Goal: Task Accomplishment & Management: Manage account settings

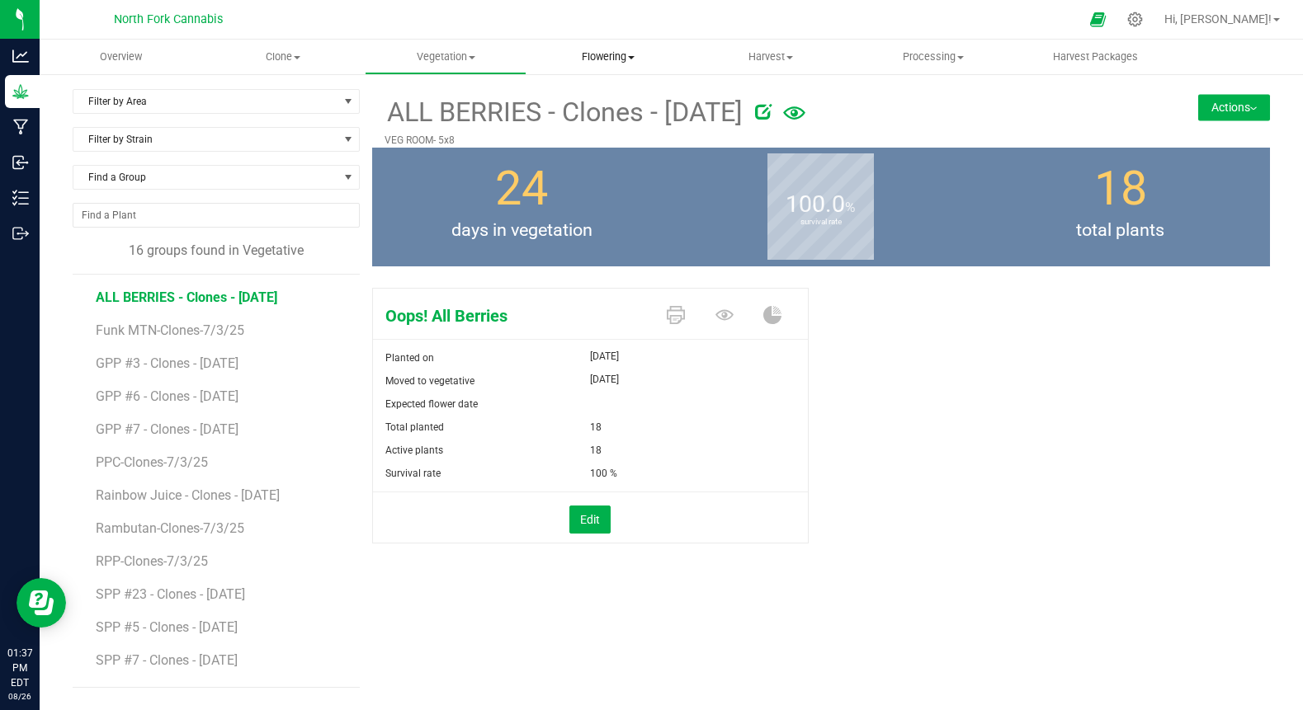
click at [604, 67] on uib-tab-heading "Flowering Create harvest Flowering groups Flowering plants Apply to plants" at bounding box center [607, 56] width 161 height 33
click at [590, 113] on span "Flowering groups" at bounding box center [594, 119] width 137 height 14
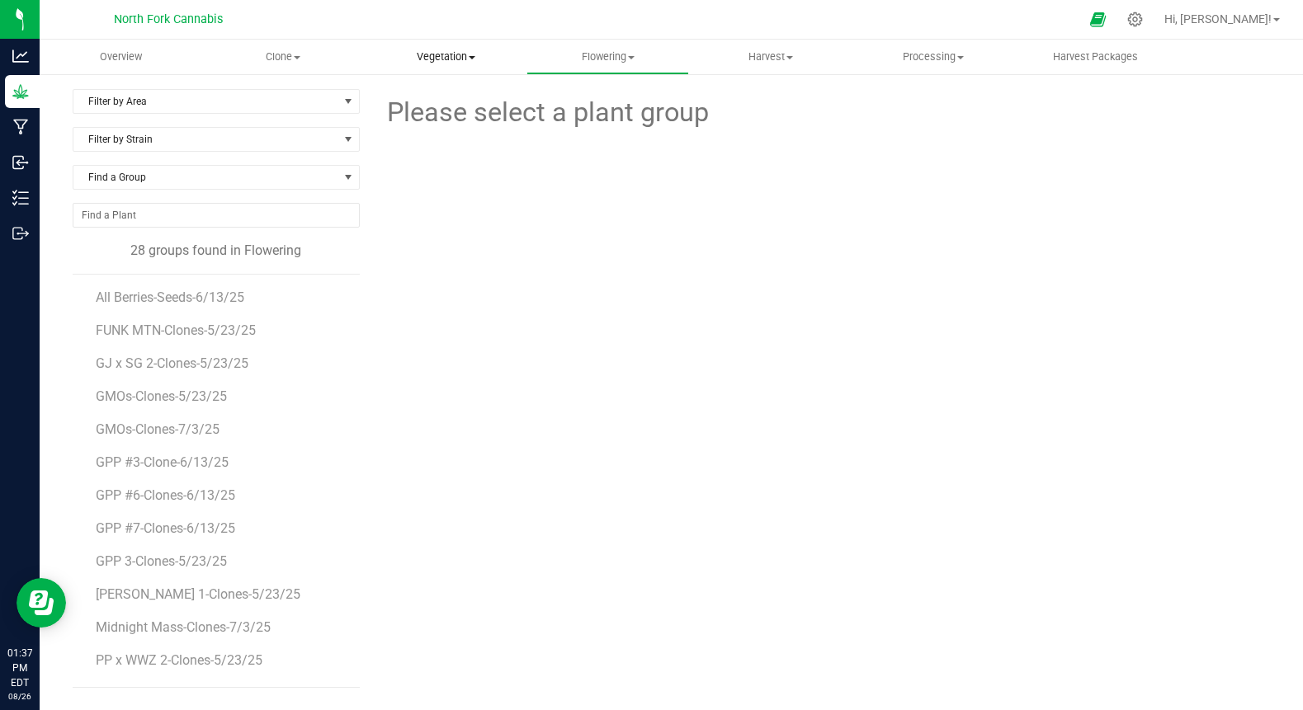
click at [441, 53] on span "Vegetation" at bounding box center [446, 57] width 161 height 15
click at [404, 137] on span "Mother groups" at bounding box center [426, 139] width 123 height 14
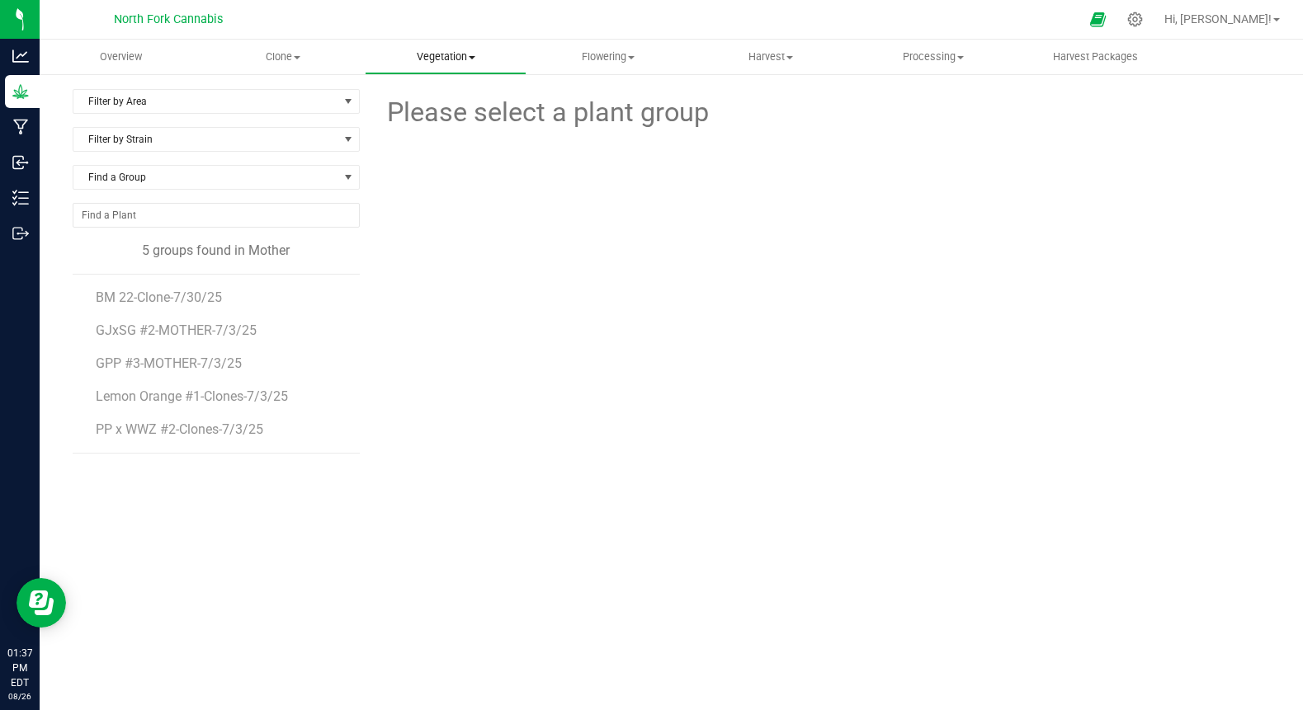
click at [444, 65] on uib-tab-heading "Vegetation Veg groups Veg plants Mother groups Mother plants Apply to plants" at bounding box center [446, 56] width 161 height 33
click at [418, 116] on span "Veg plants" at bounding box center [415, 119] width 101 height 14
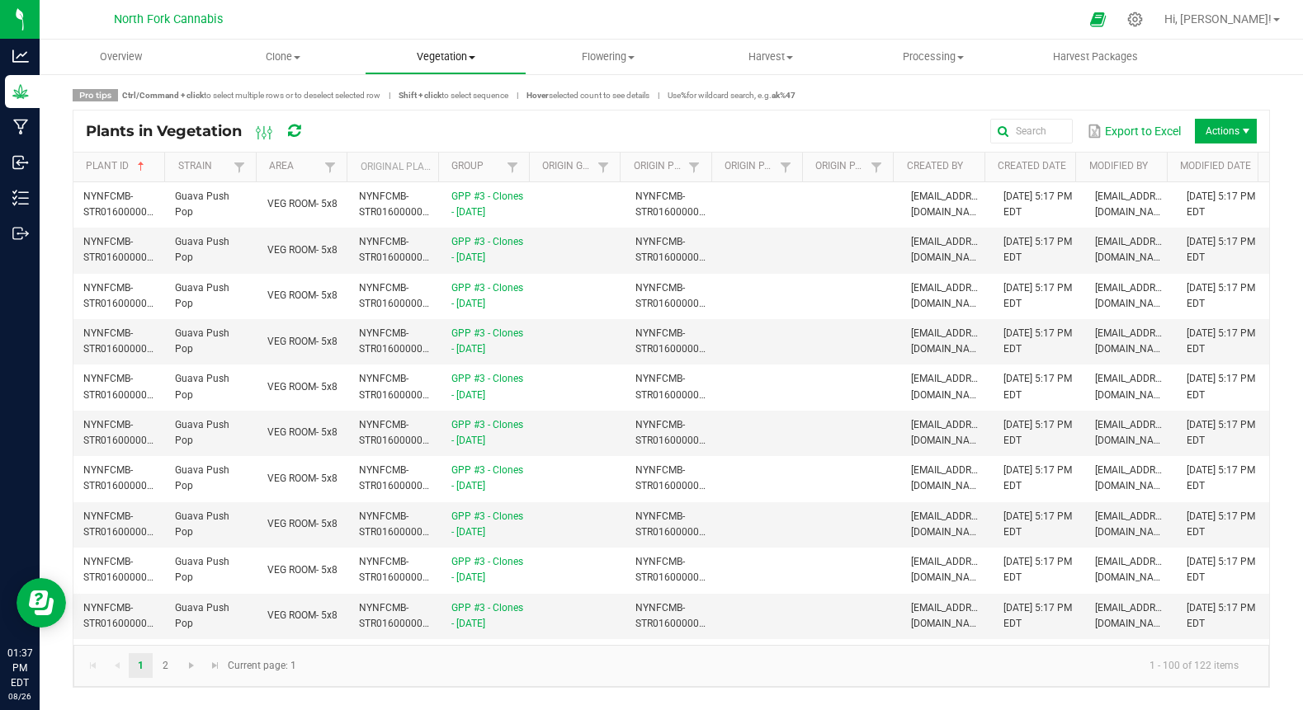
click at [445, 55] on span "Vegetation" at bounding box center [446, 57] width 161 height 15
click at [422, 98] on span "Veg groups" at bounding box center [417, 99] width 105 height 14
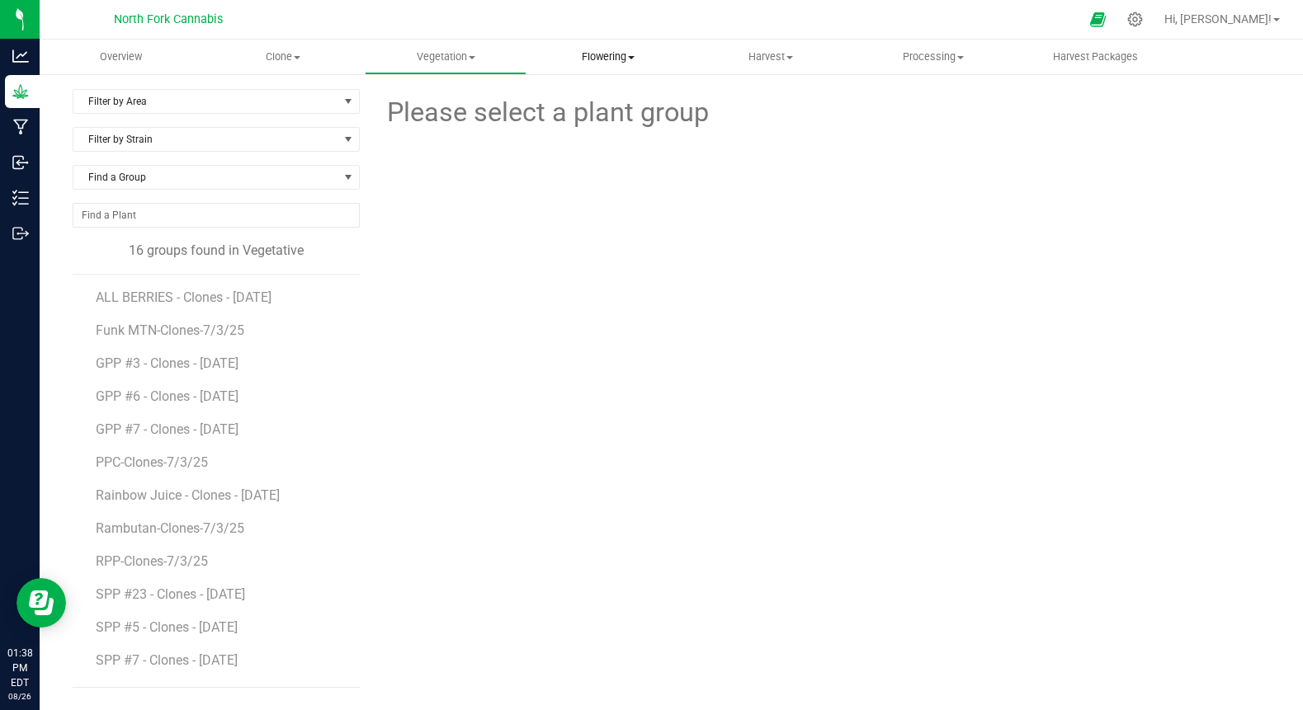
click at [602, 57] on span "Flowering" at bounding box center [607, 57] width 161 height 15
click at [574, 135] on span "Flowering plants" at bounding box center [593, 139] width 134 height 14
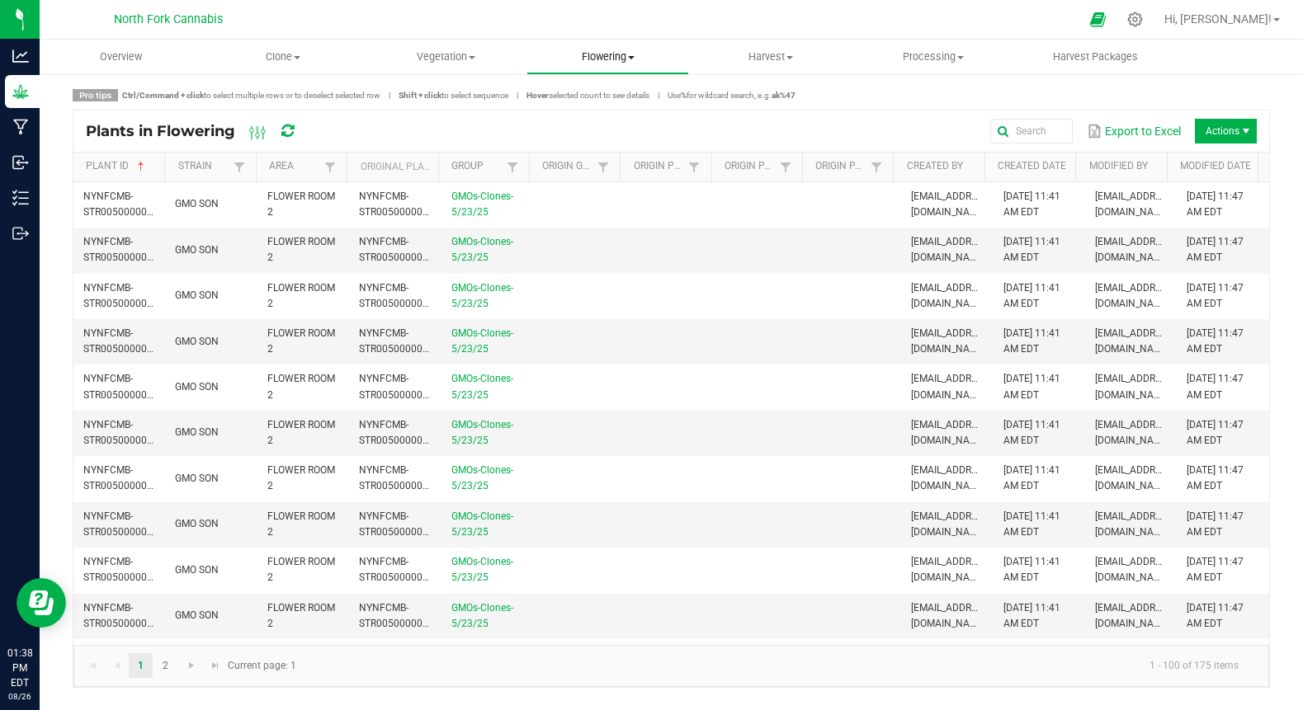
click at [597, 53] on span "Flowering" at bounding box center [607, 57] width 161 height 15
click at [573, 119] on span "Flowering groups" at bounding box center [594, 119] width 137 height 14
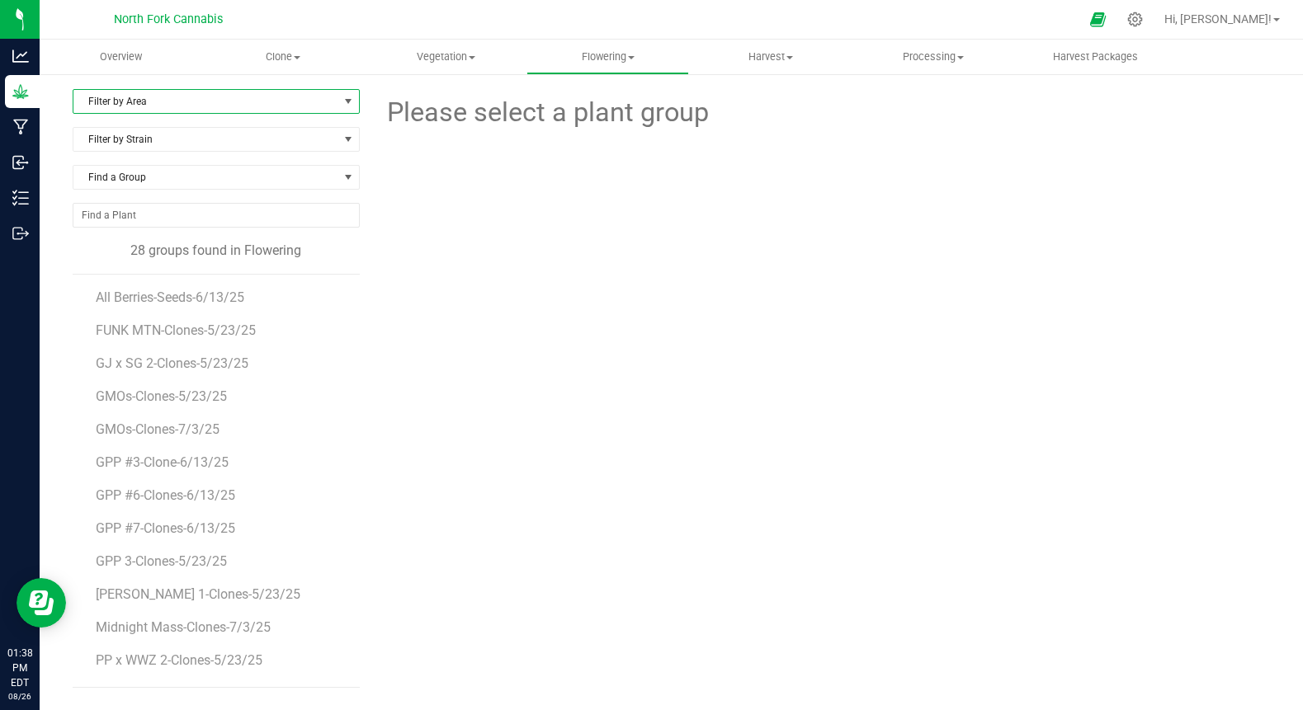
click at [186, 95] on span "Filter by Area" at bounding box center [205, 101] width 265 height 23
click at [149, 149] on li "FLOWER ROOM 1" at bounding box center [215, 154] width 285 height 25
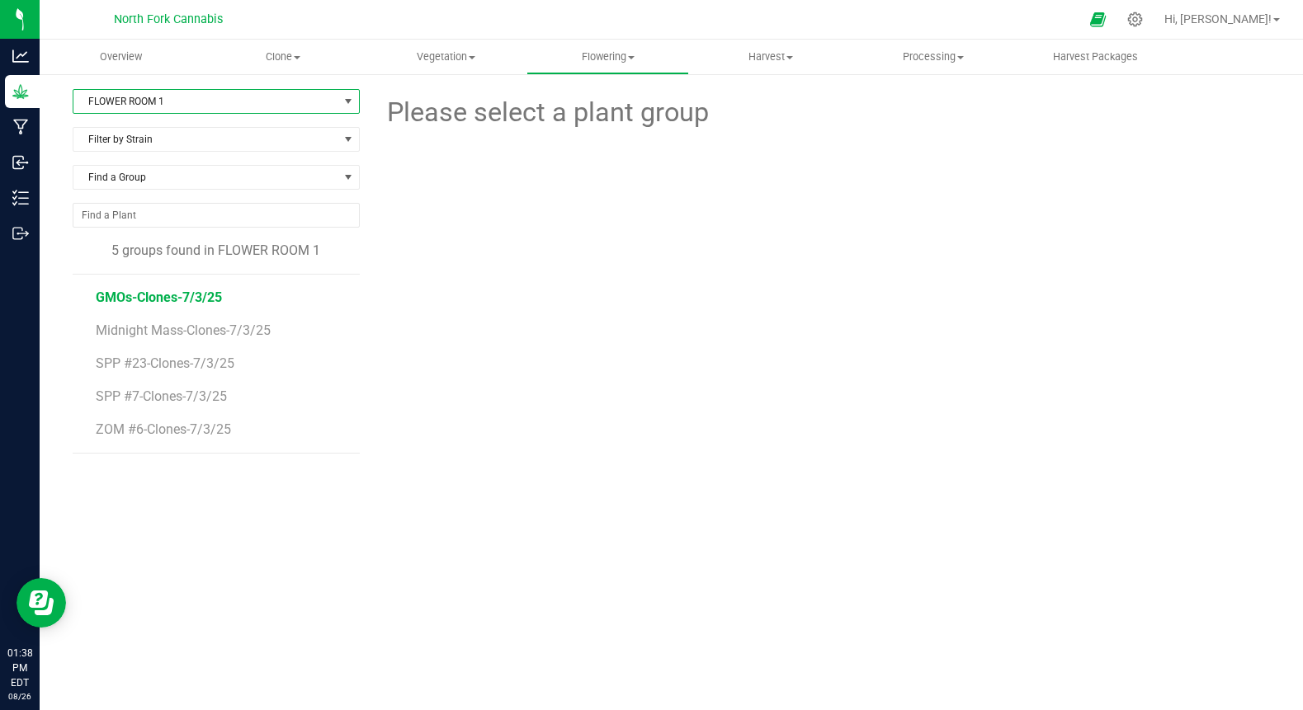
click at [176, 294] on span "GMOs-Clones-7/3/25" at bounding box center [159, 298] width 126 height 16
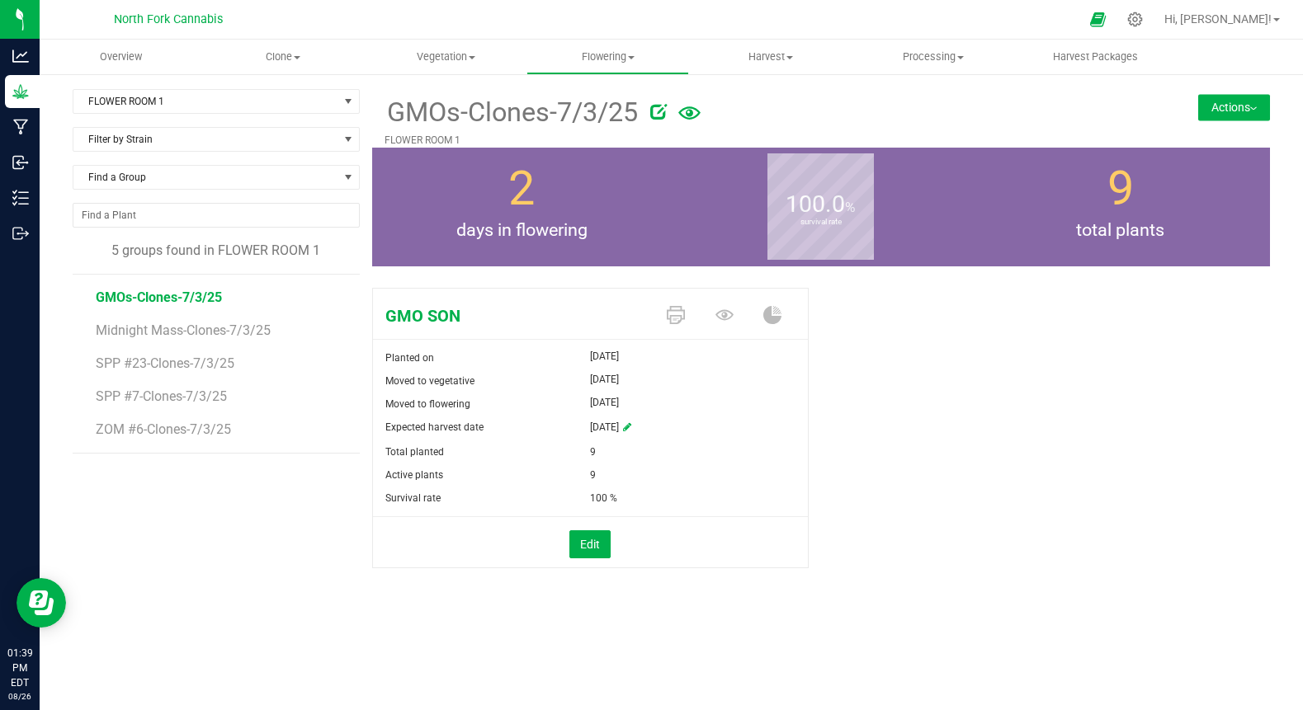
click at [1224, 107] on button "Actions" at bounding box center [1234, 107] width 72 height 26
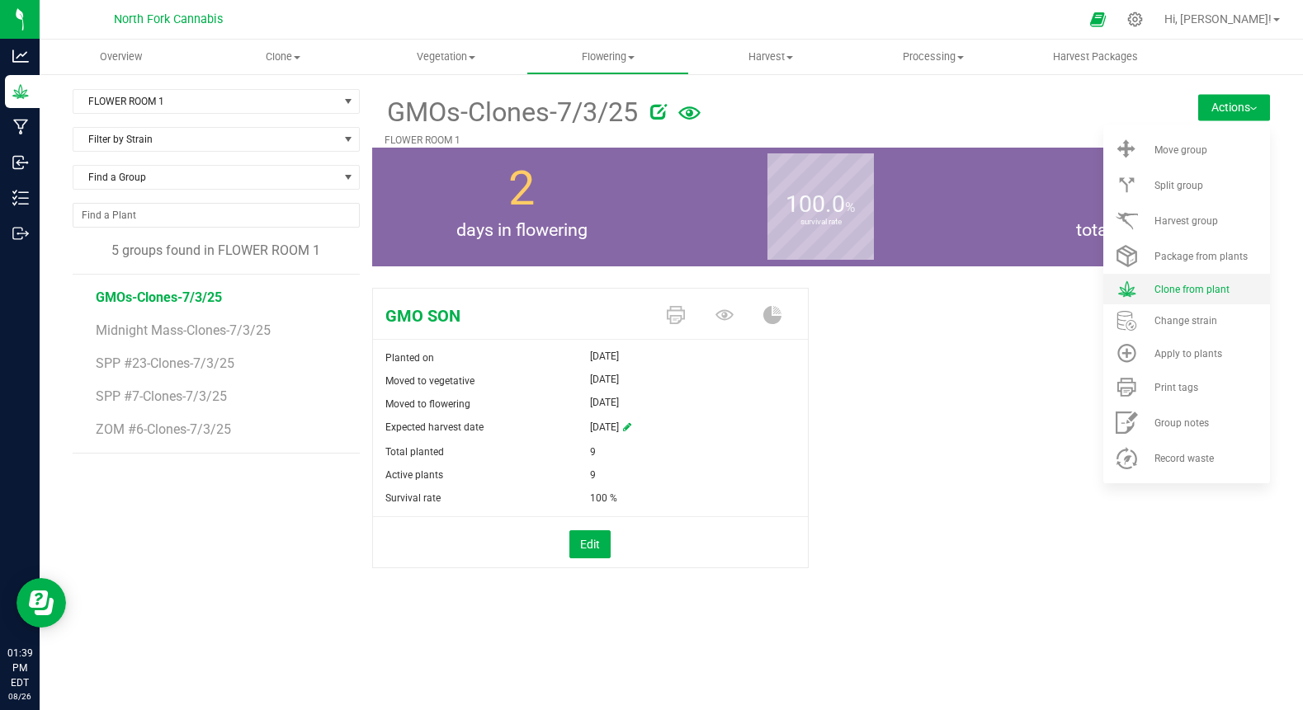
click at [1155, 287] on span "Clone from plant" at bounding box center [1191, 290] width 75 height 12
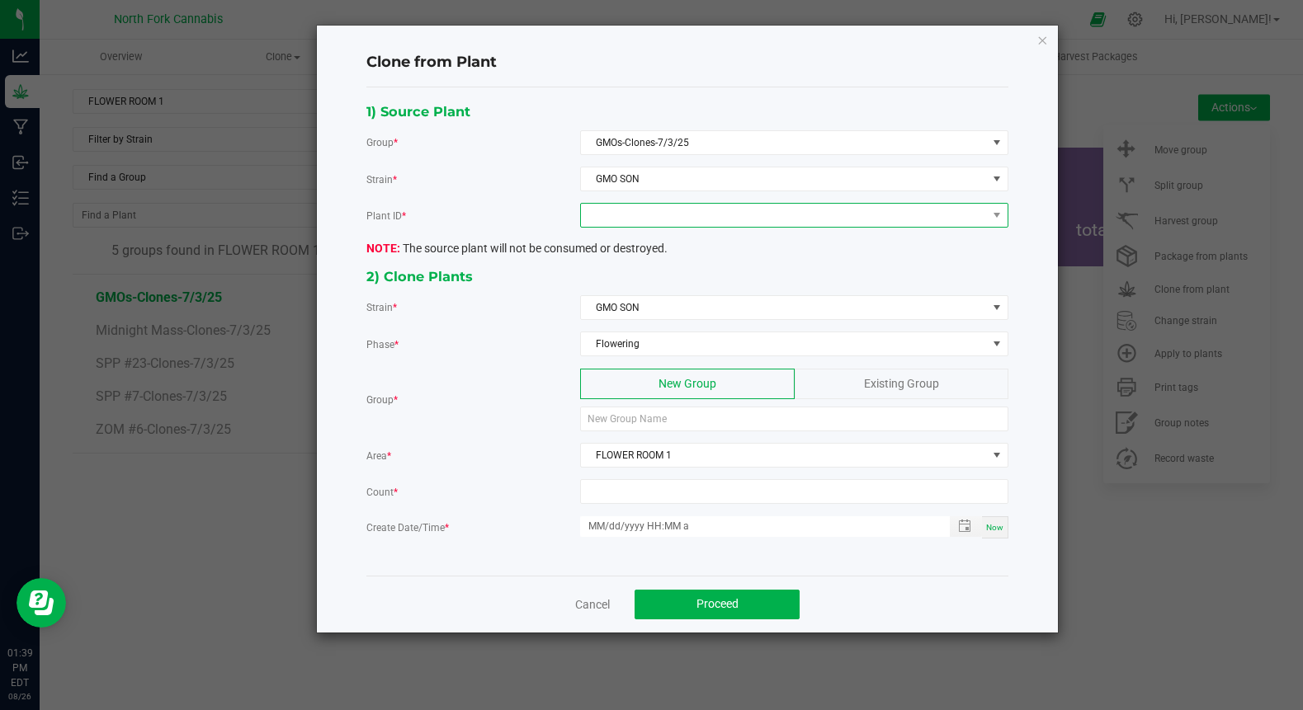
click at [638, 212] on span at bounding box center [784, 215] width 406 height 23
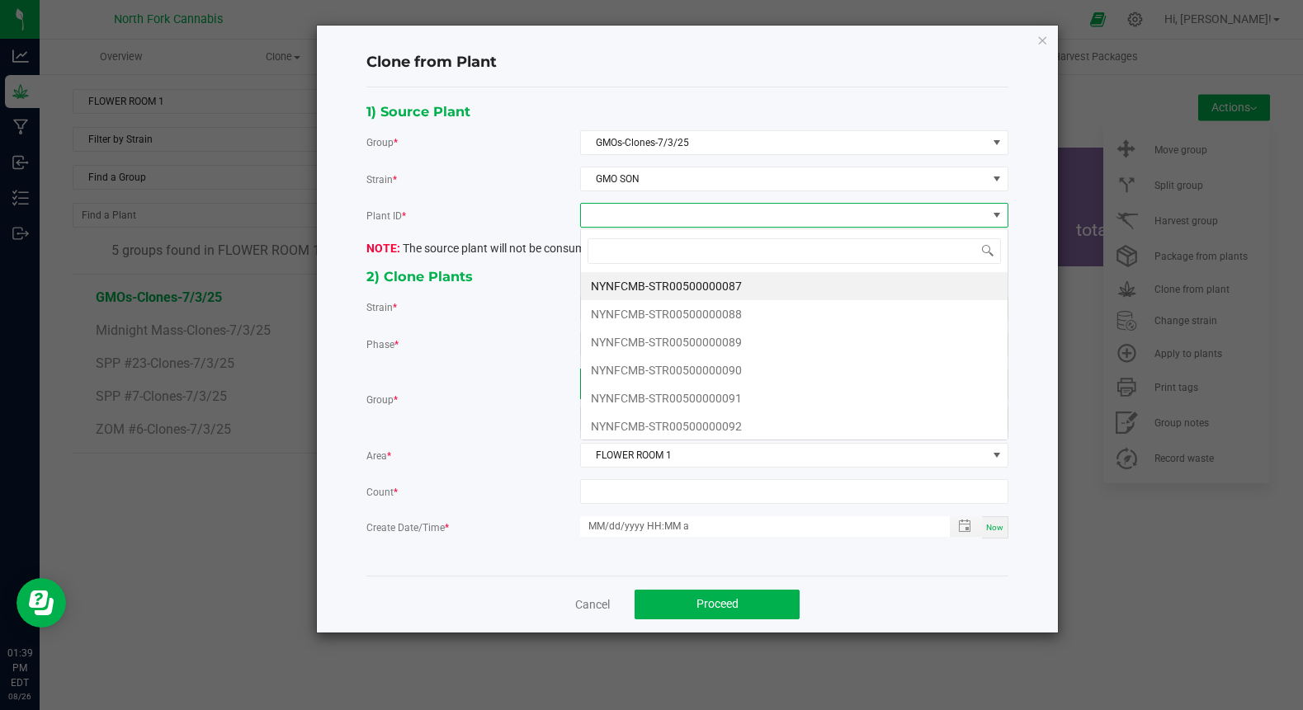
scroll to position [25, 428]
click at [622, 288] on li "NYNFCMB-STR00500000087" at bounding box center [794, 286] width 427 height 28
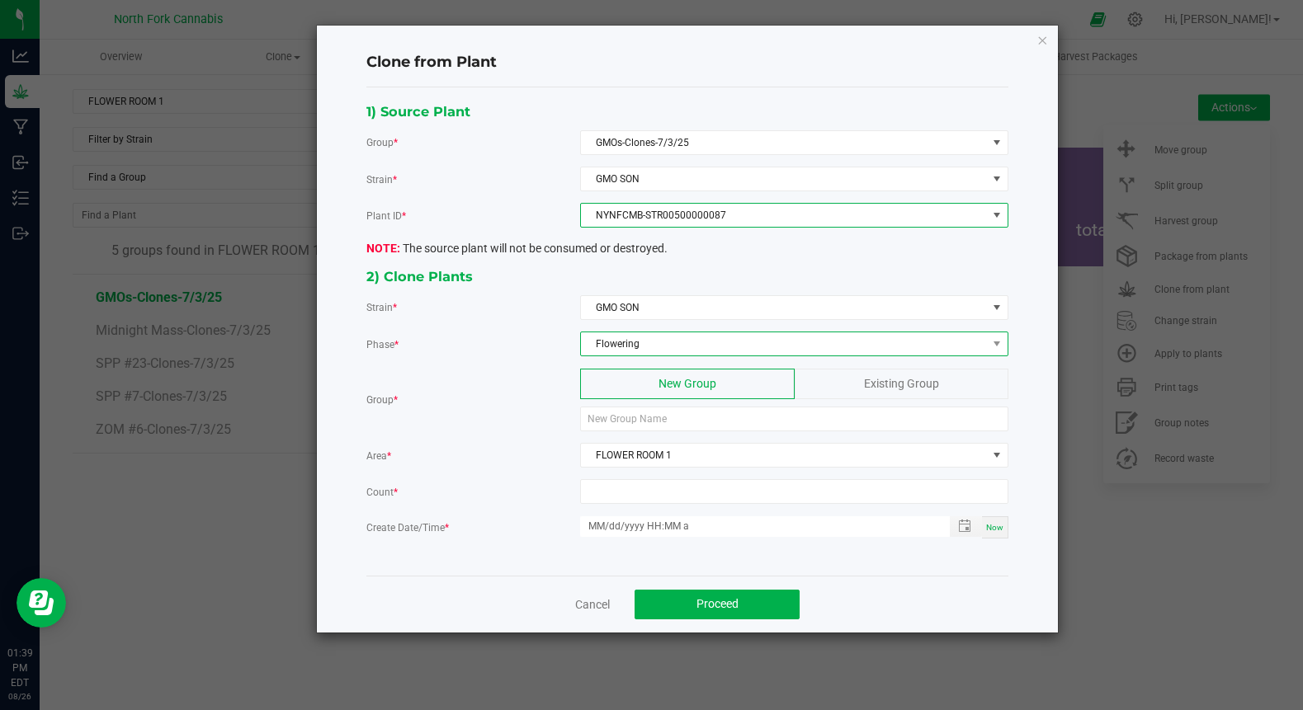
click at [649, 346] on span "Flowering" at bounding box center [784, 344] width 406 height 23
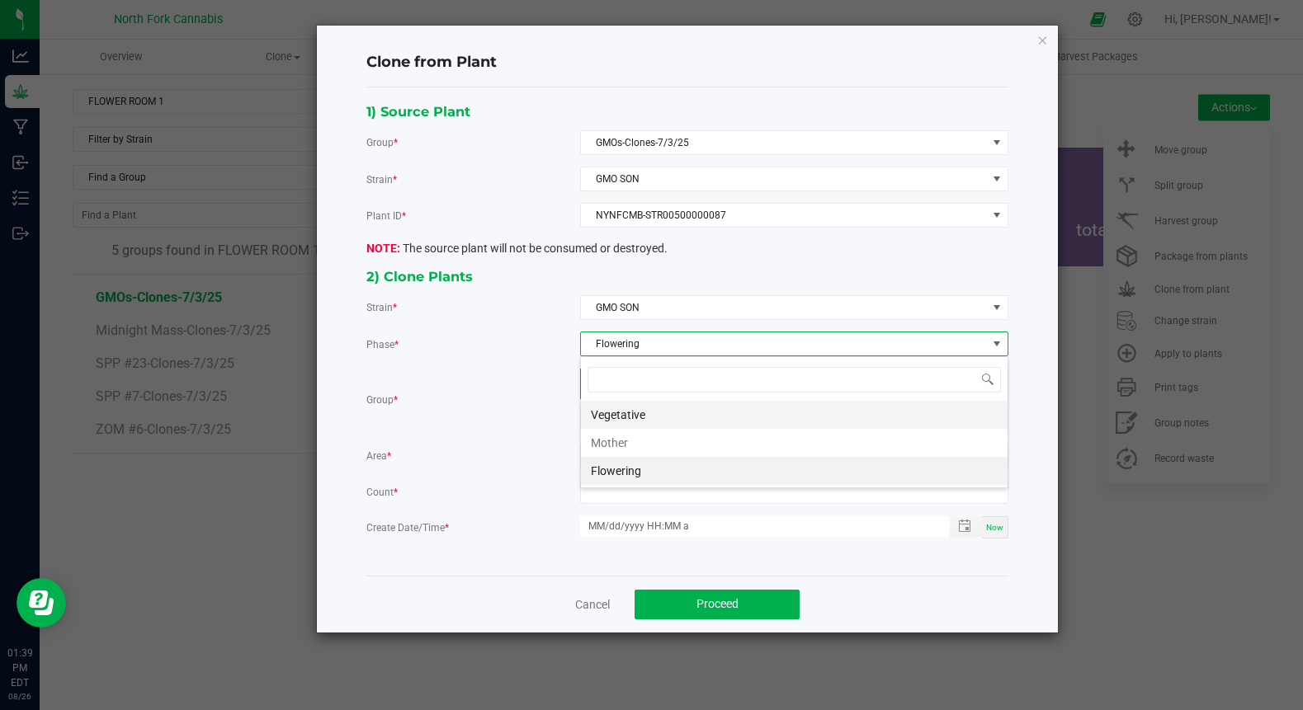
click at [617, 415] on li "Vegetative" at bounding box center [794, 415] width 427 height 28
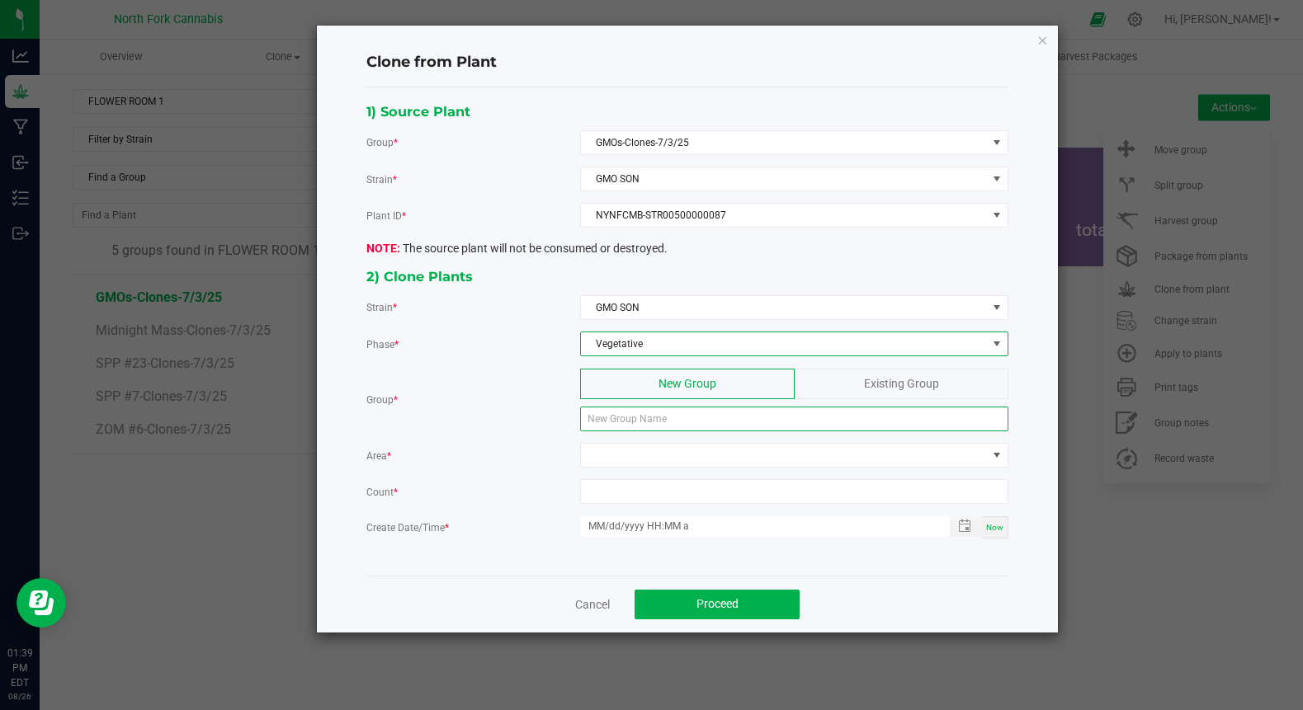
click at [617, 415] on input at bounding box center [794, 419] width 428 height 25
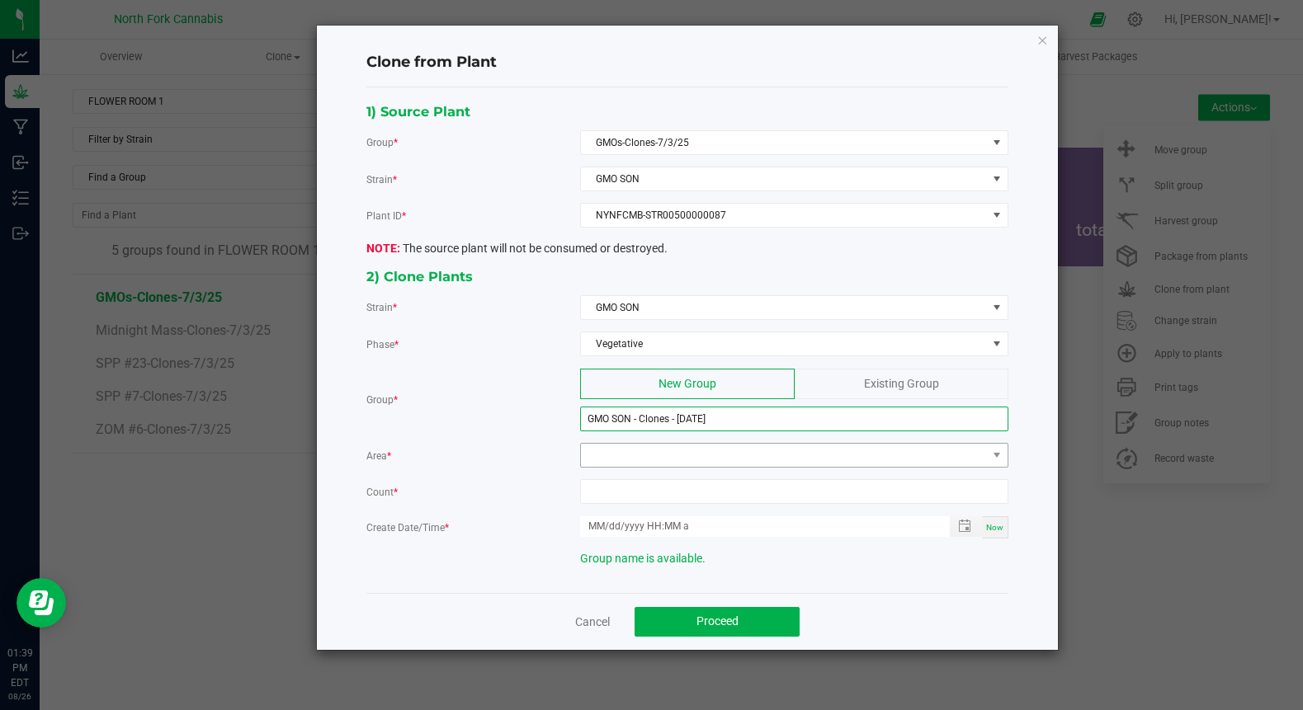
type input "GMO SON - Clones - [DATE]"
click at [640, 455] on span at bounding box center [784, 455] width 406 height 23
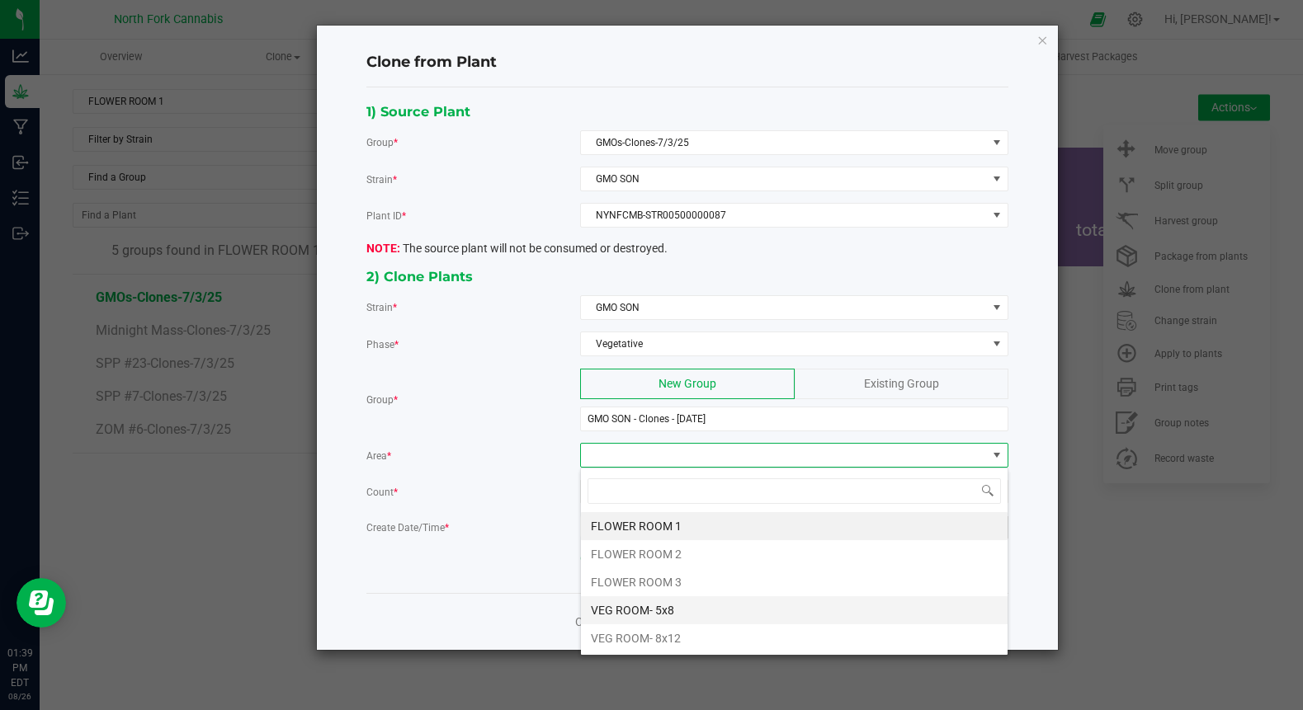
click at [644, 609] on li "VEG ROOM- 5x8" at bounding box center [794, 611] width 427 height 28
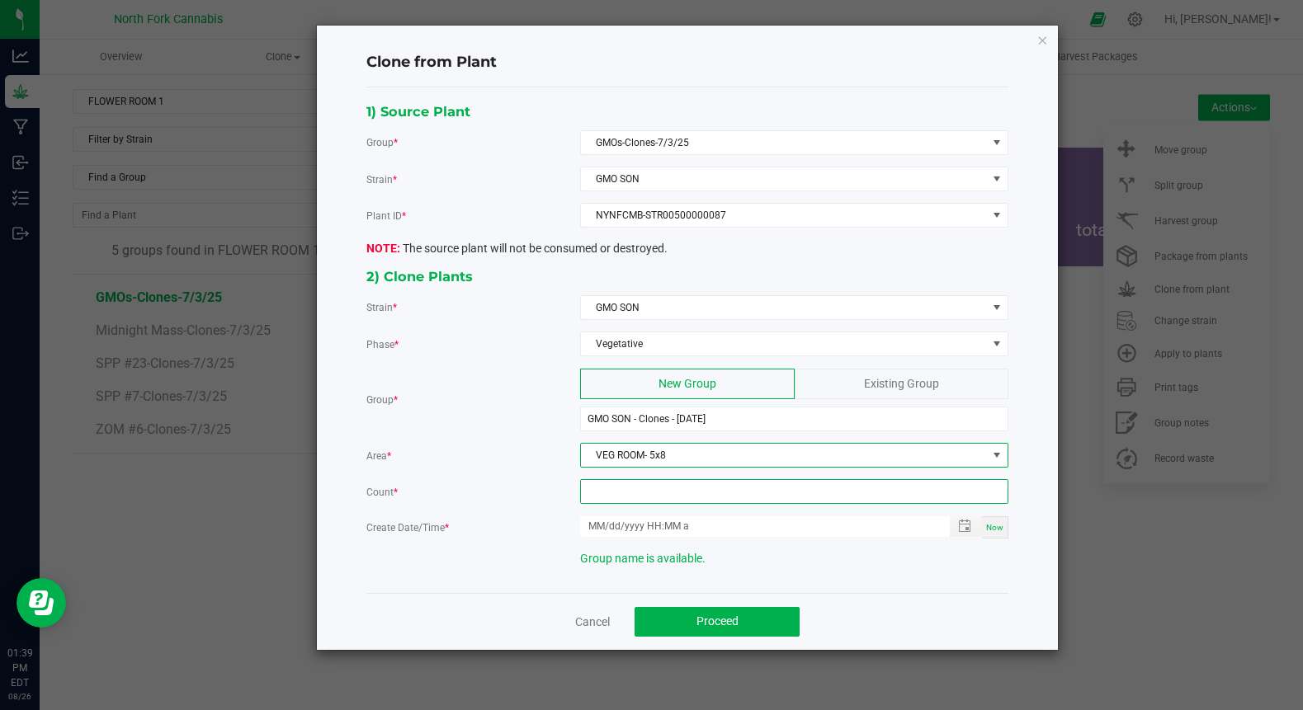
click at [645, 493] on input at bounding box center [794, 491] width 427 height 23
click at [964, 525] on span "Toggle popup" at bounding box center [964, 526] width 13 height 13
type input "9"
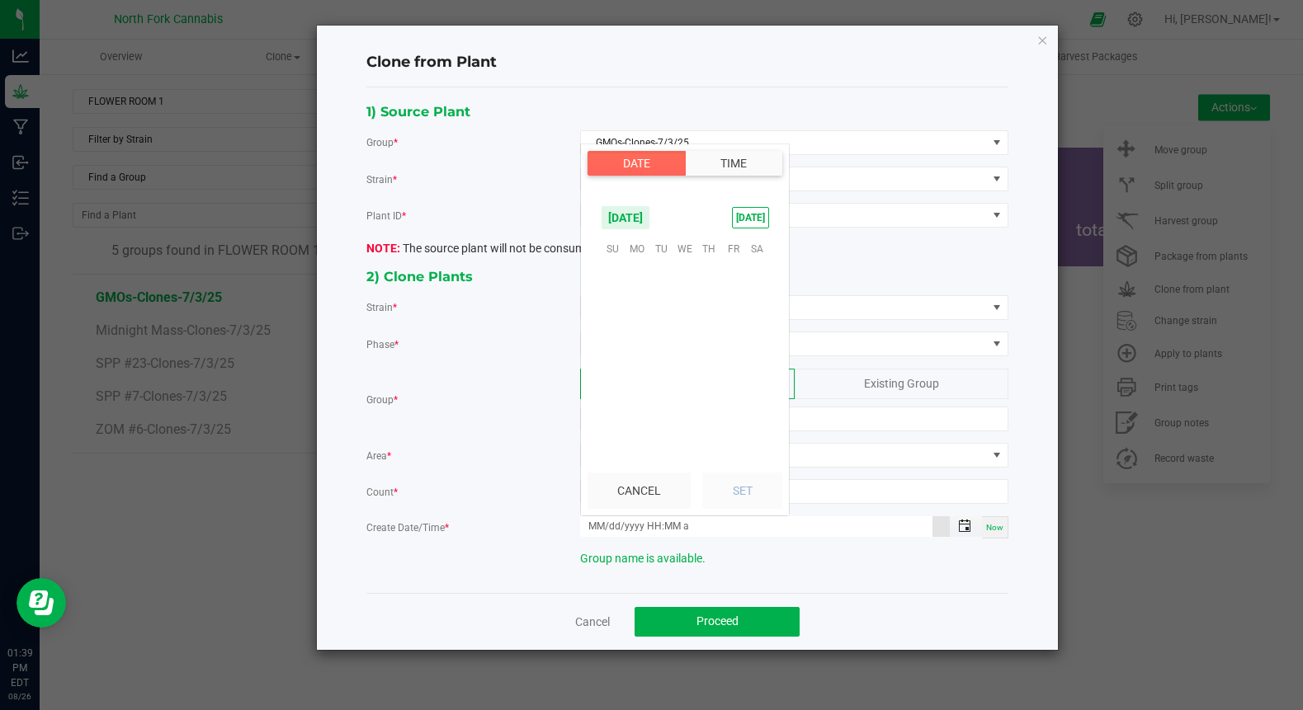
scroll to position [267482, 0]
click at [732, 269] on span "1" at bounding box center [733, 275] width 24 height 26
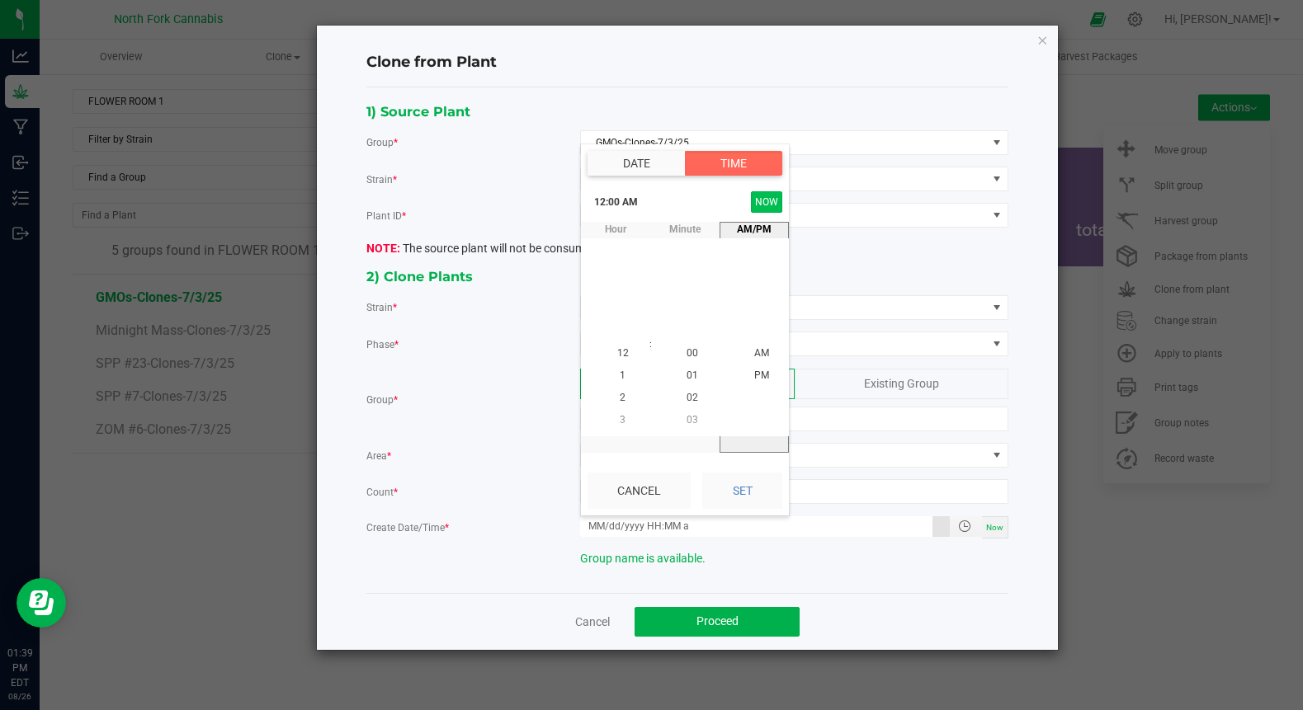
click at [770, 193] on button "NOW" at bounding box center [766, 201] width 31 height 21
click at [738, 484] on button "Set" at bounding box center [742, 491] width 80 height 36
type input "[DATE] 1:39 PM"
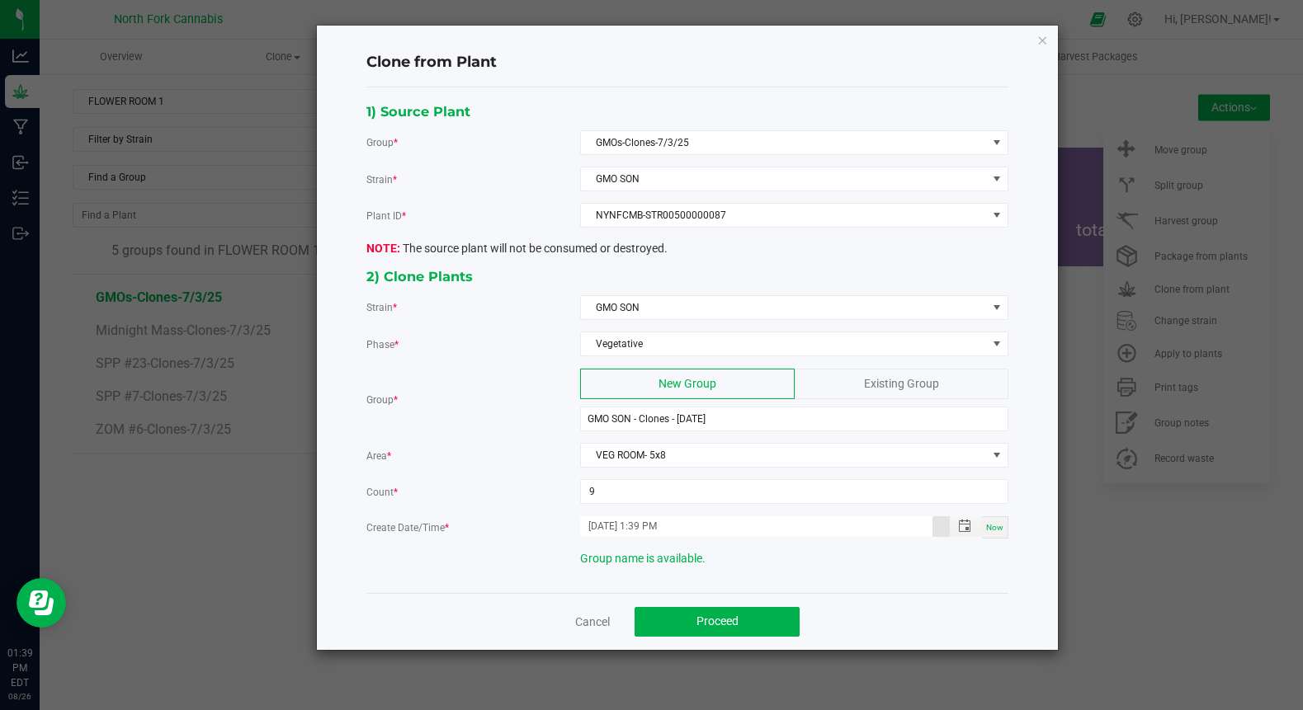
click at [766, 578] on div "2) Clone Plants Strain * GMO SON Phase * Vegetative Group * New Group Existing …" at bounding box center [687, 423] width 667 height 314
click at [729, 628] on span "Proceed" at bounding box center [717, 621] width 42 height 13
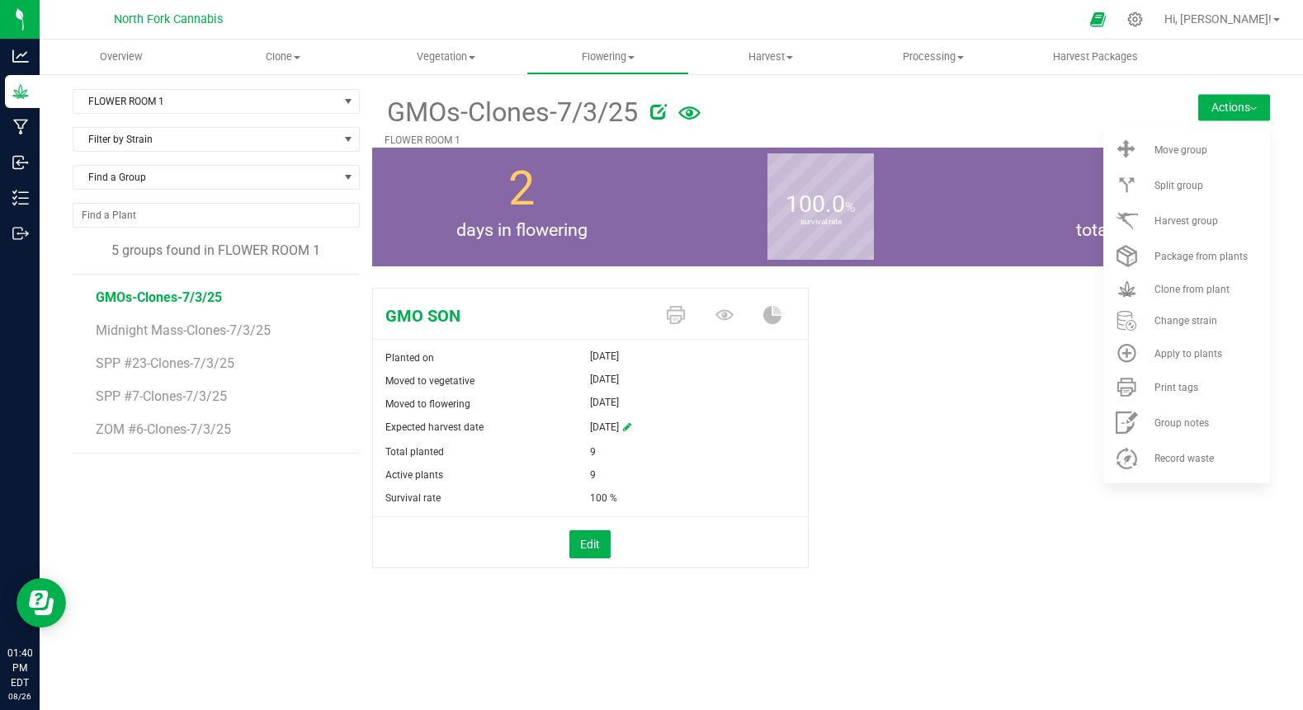
drag, startPoint x: 875, startPoint y: 582, endPoint x: 788, endPoint y: 639, distance: 104.8
click at [788, 639] on div "Overview Clone Create plants Cloning groups Cloning plants Apply to plants Vege…" at bounding box center [671, 375] width 1263 height 671
click at [858, 538] on div "GMO SON Planted on [DATE] Moved to vegetative [DATE] Moved to flowering [DATE] …" at bounding box center [821, 445] width 898 height 328
click at [909, 406] on div "GMO SON Planted on [DATE] Moved to vegetative [DATE] Moved to flowering [DATE] …" at bounding box center [821, 445] width 898 height 328
click at [815, 109] on div at bounding box center [885, 108] width 470 height 33
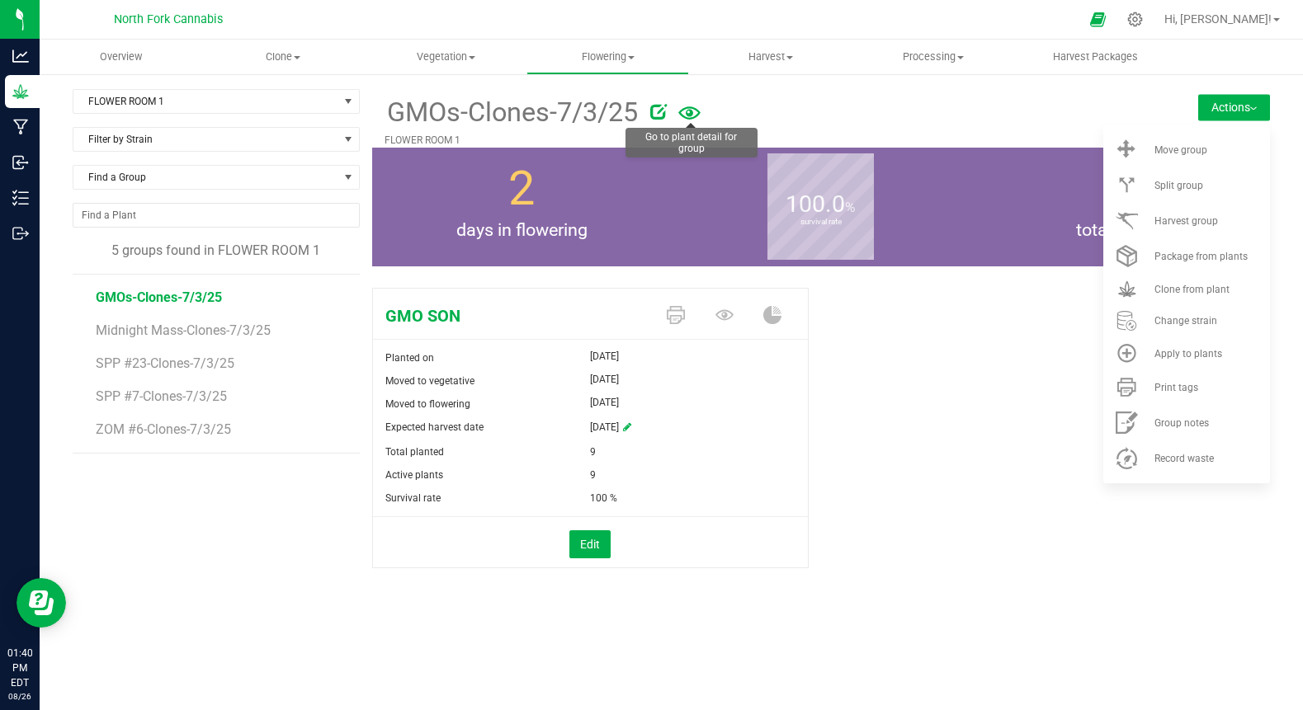
click at [690, 114] on icon at bounding box center [689, 112] width 22 height 13
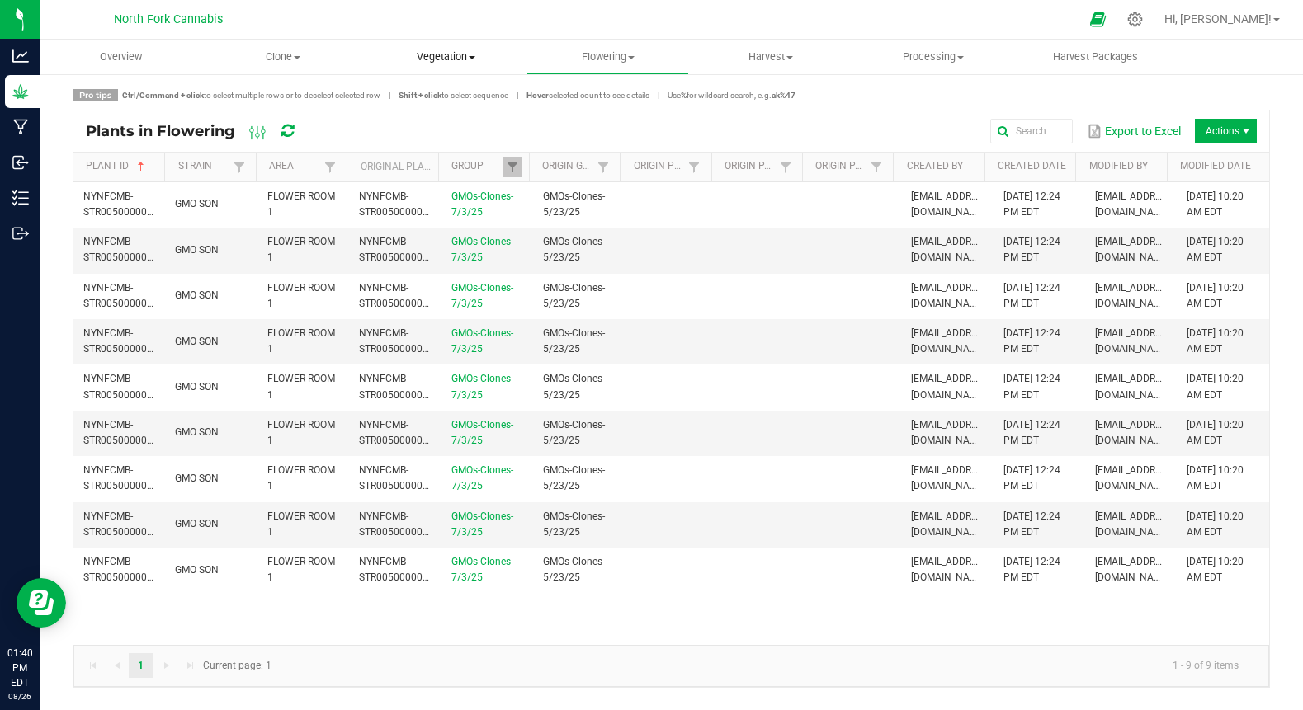
click at [418, 54] on span "Vegetation" at bounding box center [446, 57] width 161 height 15
click at [409, 105] on span "Veg groups" at bounding box center [417, 99] width 105 height 14
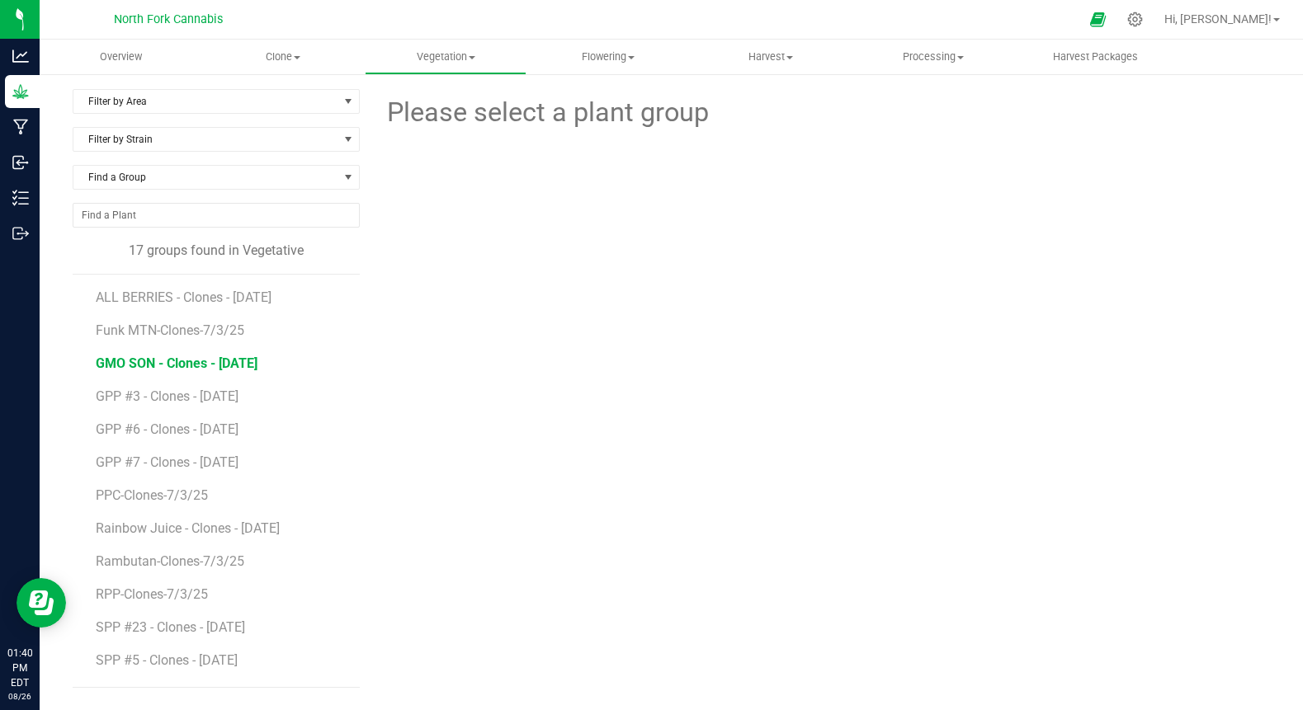
click at [249, 369] on span "GMO SON - Clones - [DATE]" at bounding box center [177, 364] width 162 height 16
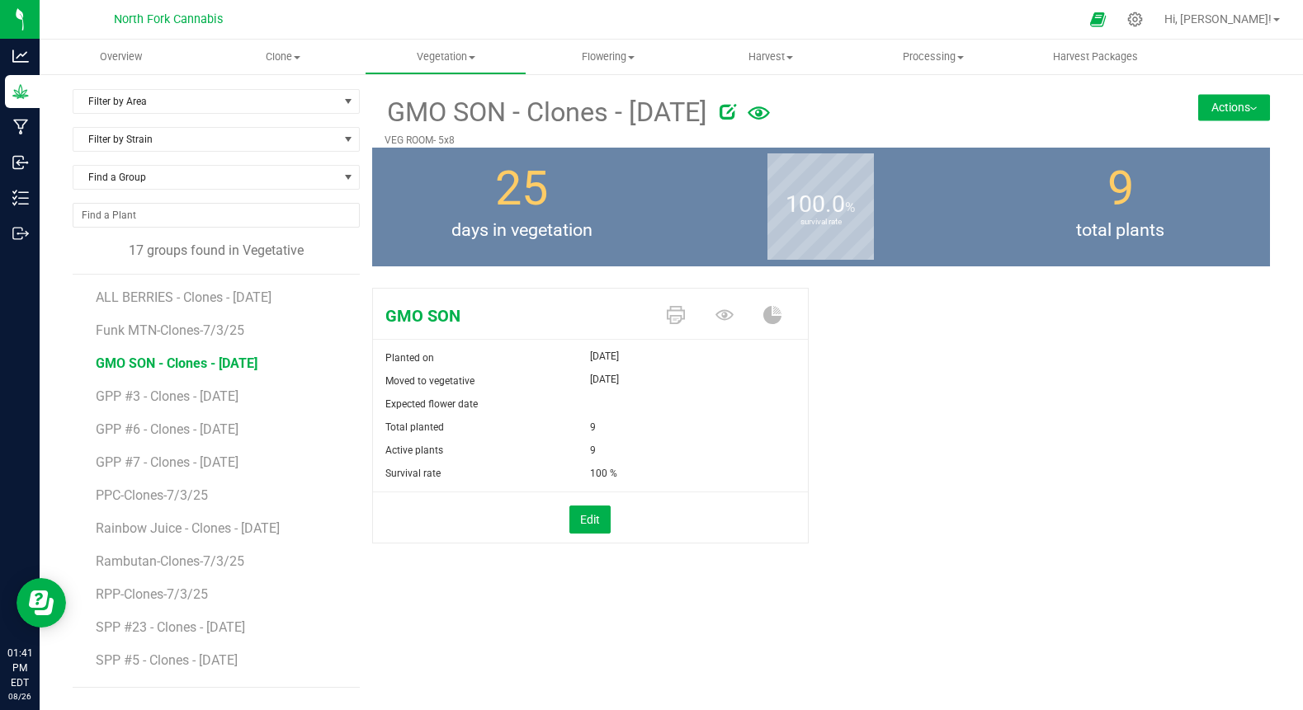
click at [1252, 103] on button "Actions" at bounding box center [1234, 107] width 72 height 26
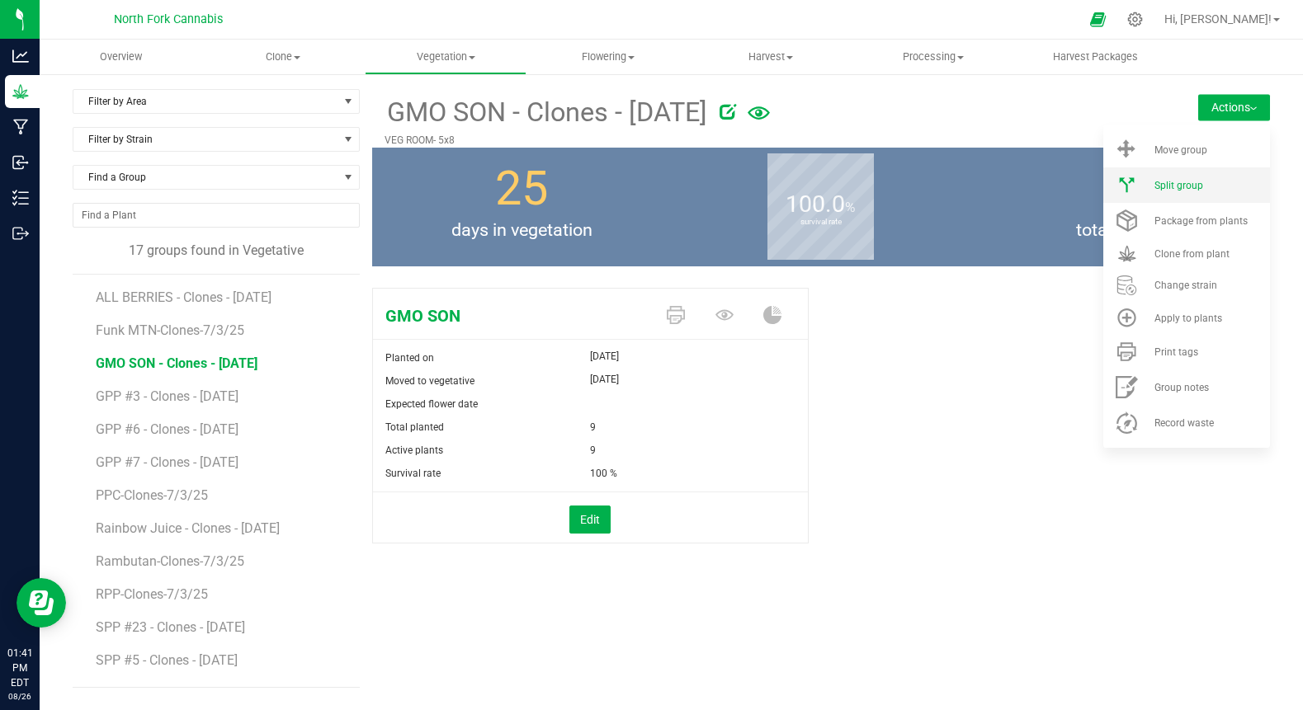
click at [1194, 176] on li "Split group" at bounding box center [1186, 185] width 167 height 35
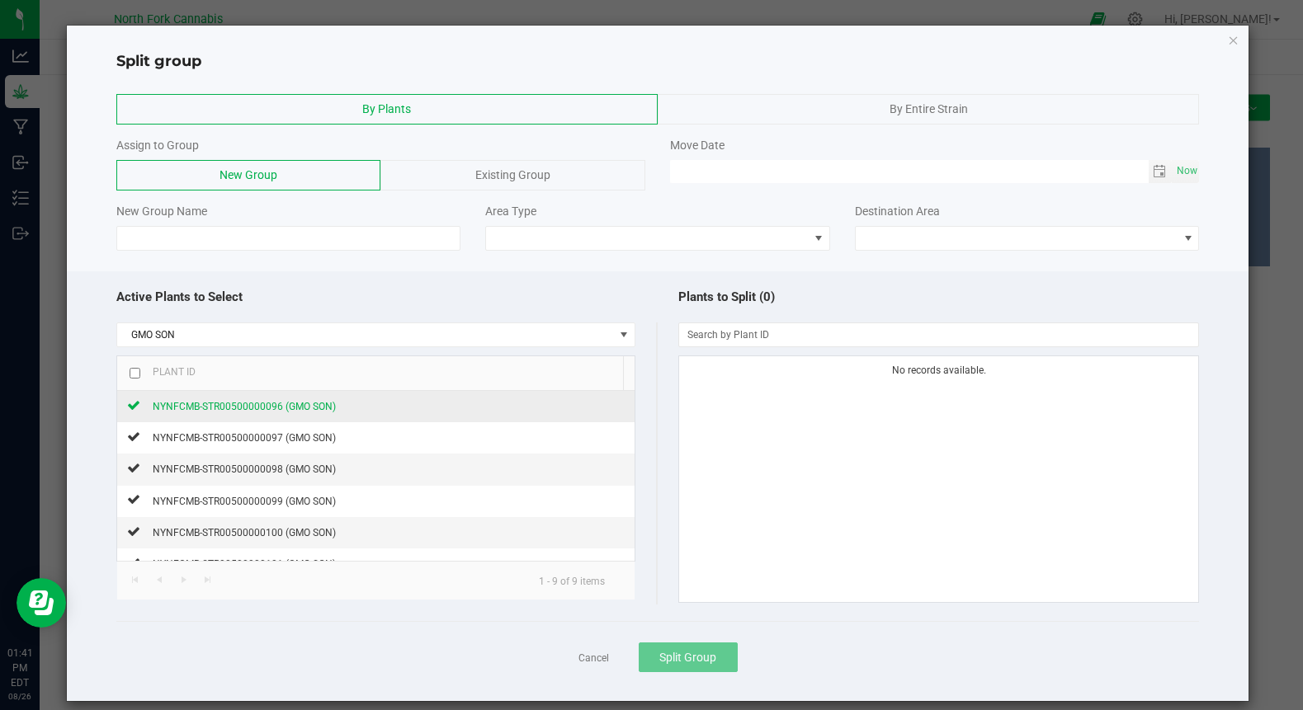
click at [240, 406] on span "NYNFCMB-STR00500000096 (GMO SON)" at bounding box center [244, 407] width 183 height 12
type input "MM/dd/yy HH:MM AM"
click at [691, 171] on input "MM/dd/yy HH:MM AM" at bounding box center [909, 170] width 479 height 21
click at [1153, 174] on span "Toggle calendar" at bounding box center [1159, 171] width 13 height 13
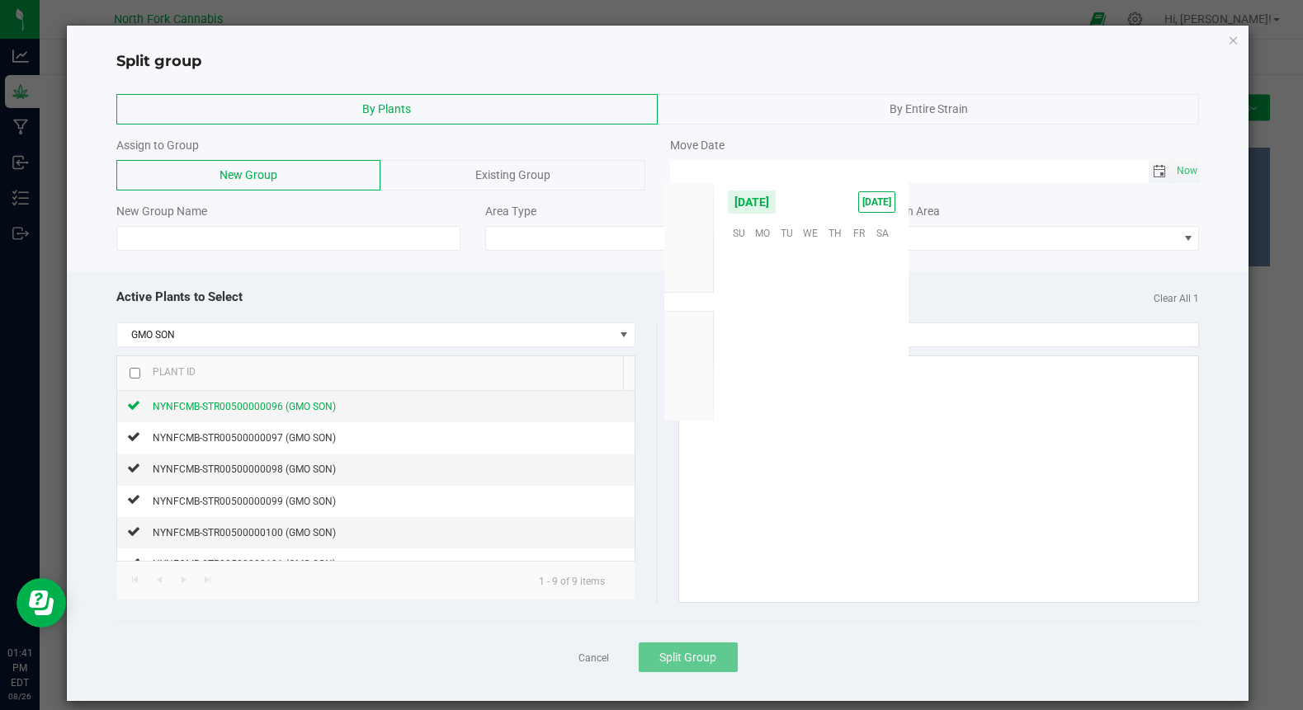
scroll to position [267482, 0]
drag, startPoint x: 1145, startPoint y: 174, endPoint x: 1036, endPoint y: 214, distance: 116.7
click at [1036, 214] on div "By Plants By Entire Strain Assign to Group New Group Existing Group Move Date N…" at bounding box center [658, 172] width 1182 height 173
click at [789, 361] on span "26" at bounding box center [787, 360] width 24 height 26
type input "[DATE] 12:00 AM"
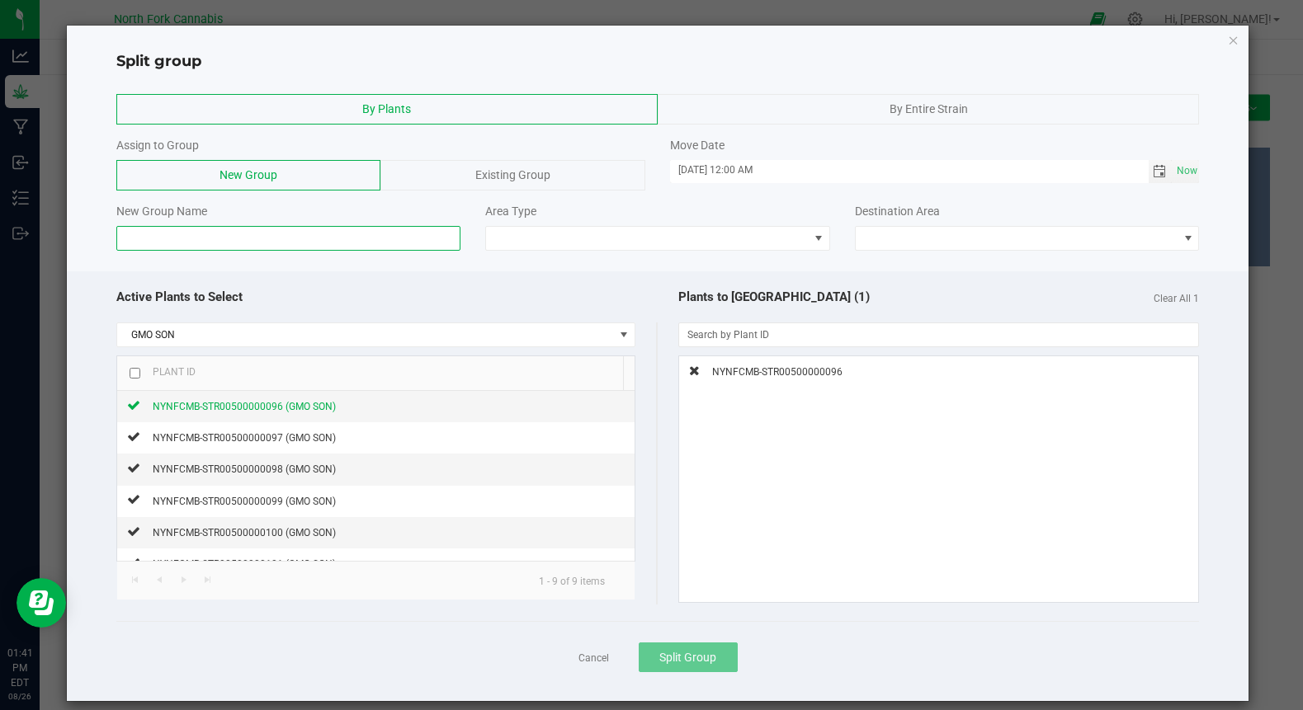
click at [259, 238] on input at bounding box center [288, 238] width 345 height 25
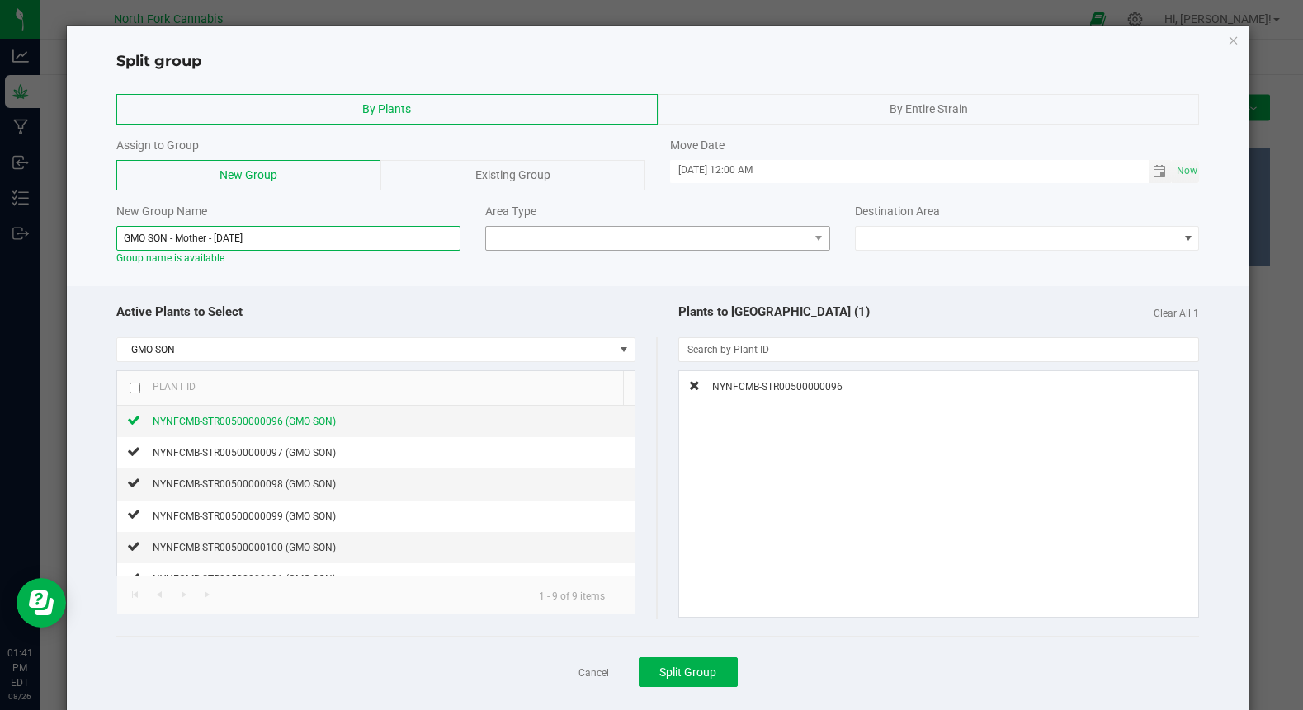
type input "GMO SON - Mother - [DATE]"
click at [589, 236] on span at bounding box center [647, 238] width 323 height 23
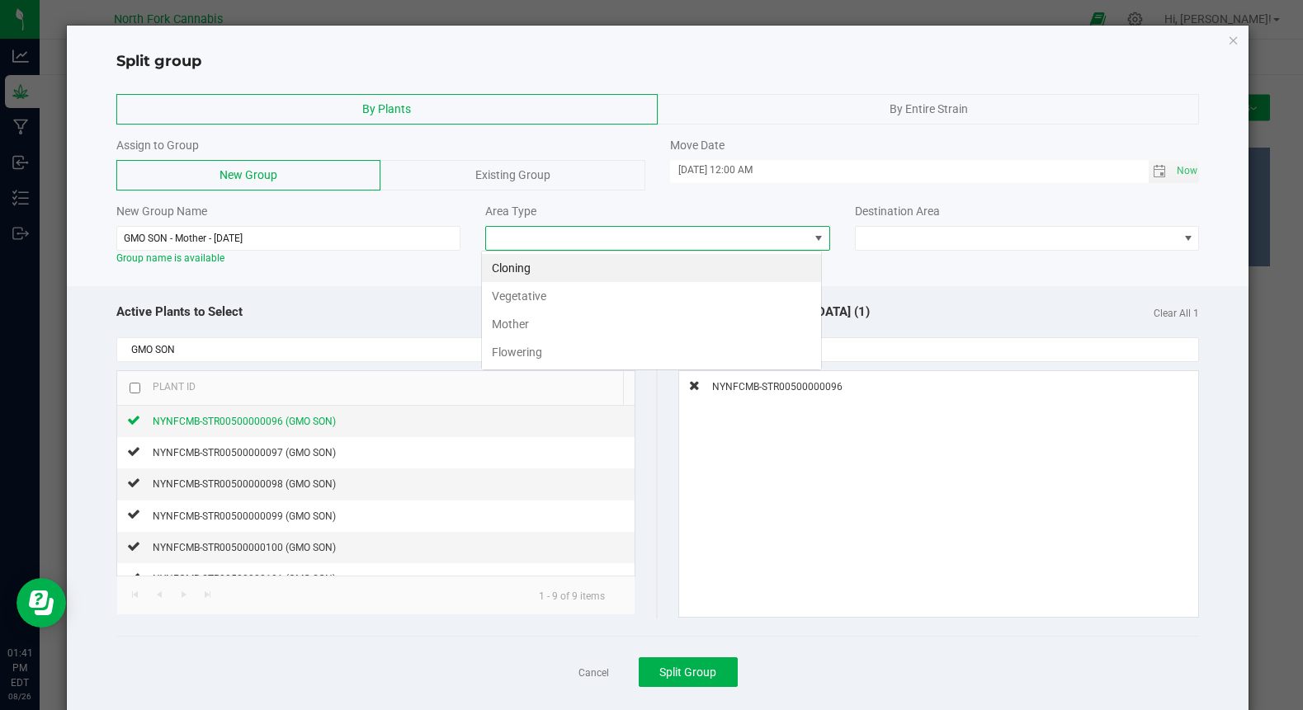
scroll to position [25, 341]
click at [552, 319] on li "Mother" at bounding box center [651, 324] width 339 height 28
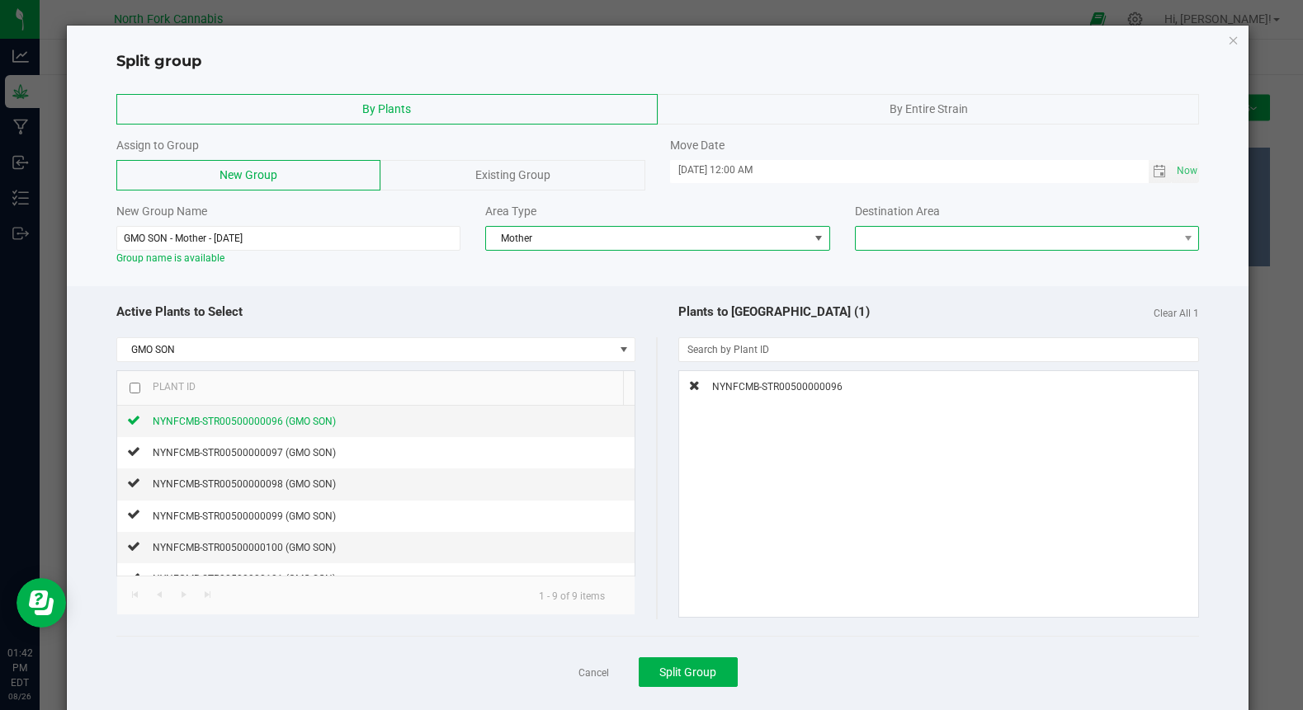
click at [1007, 234] on span at bounding box center [1017, 238] width 323 height 23
click at [979, 271] on li "VEG ROOM- MOTHERS" at bounding box center [1016, 268] width 339 height 28
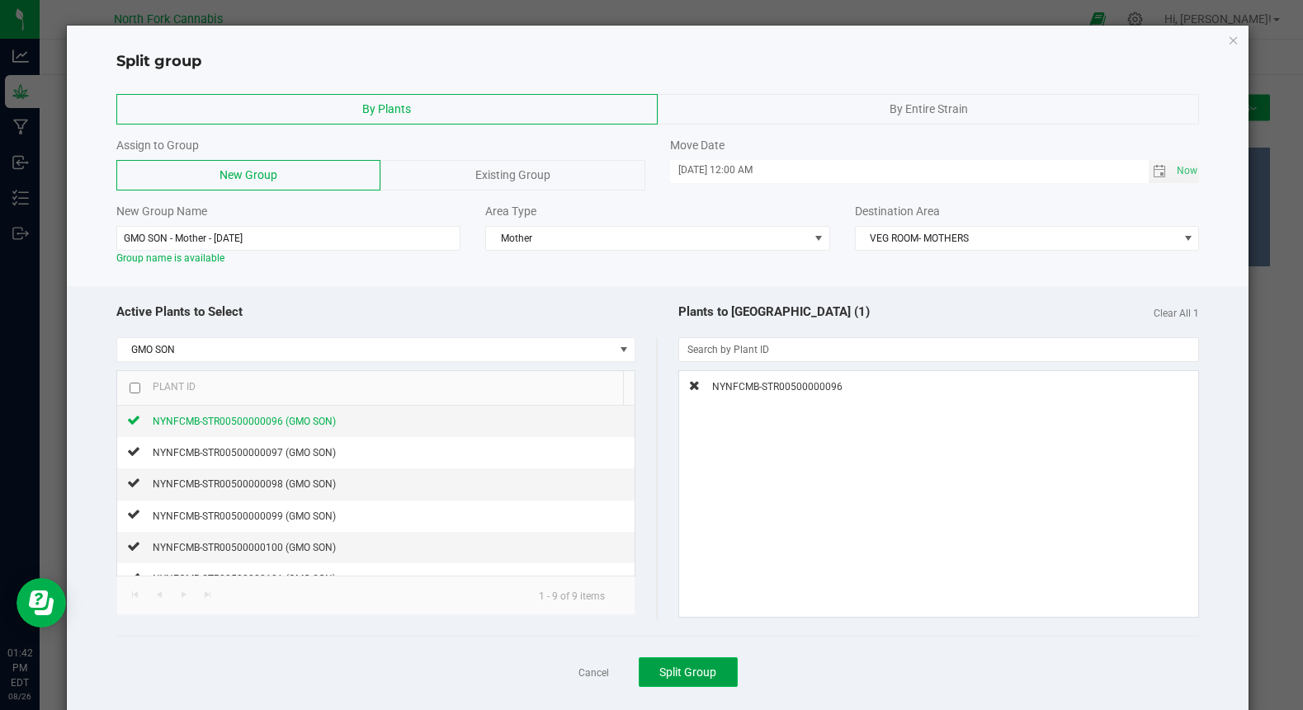
click at [679, 664] on button "Split Group" at bounding box center [688, 673] width 99 height 30
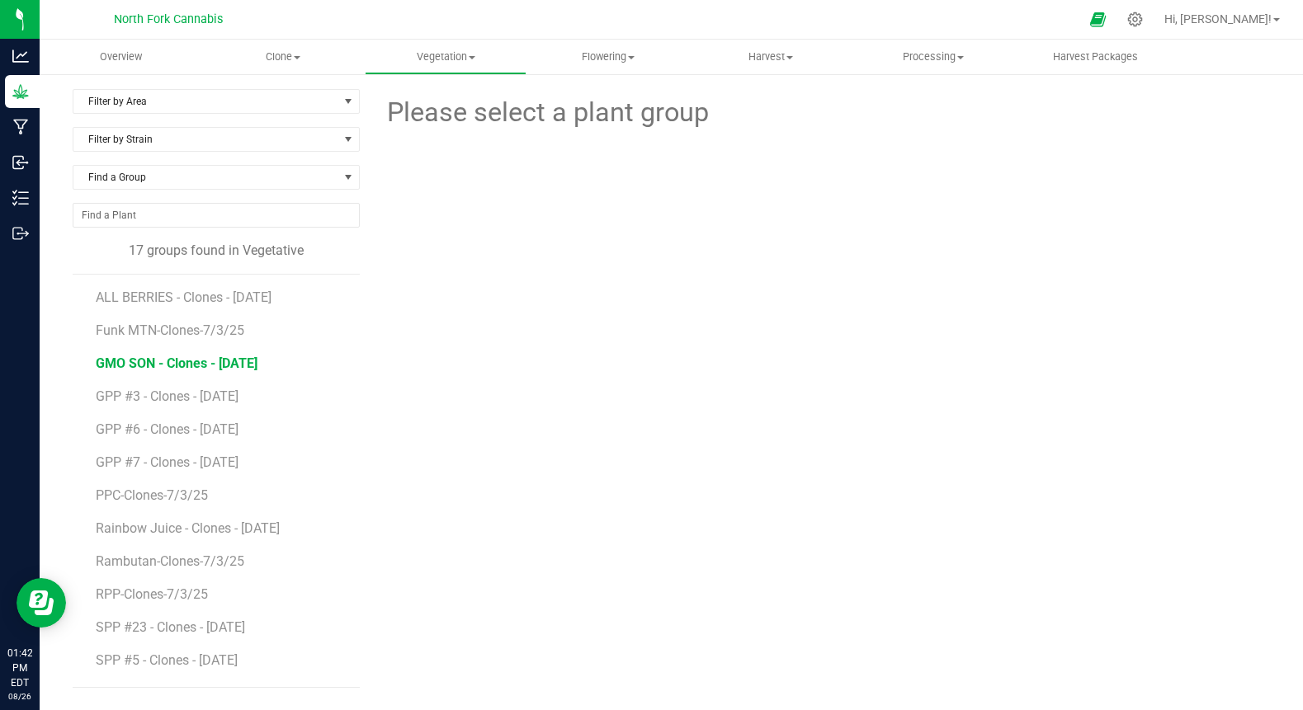
click at [162, 358] on span "GMO SON - Clones - [DATE]" at bounding box center [177, 364] width 162 height 16
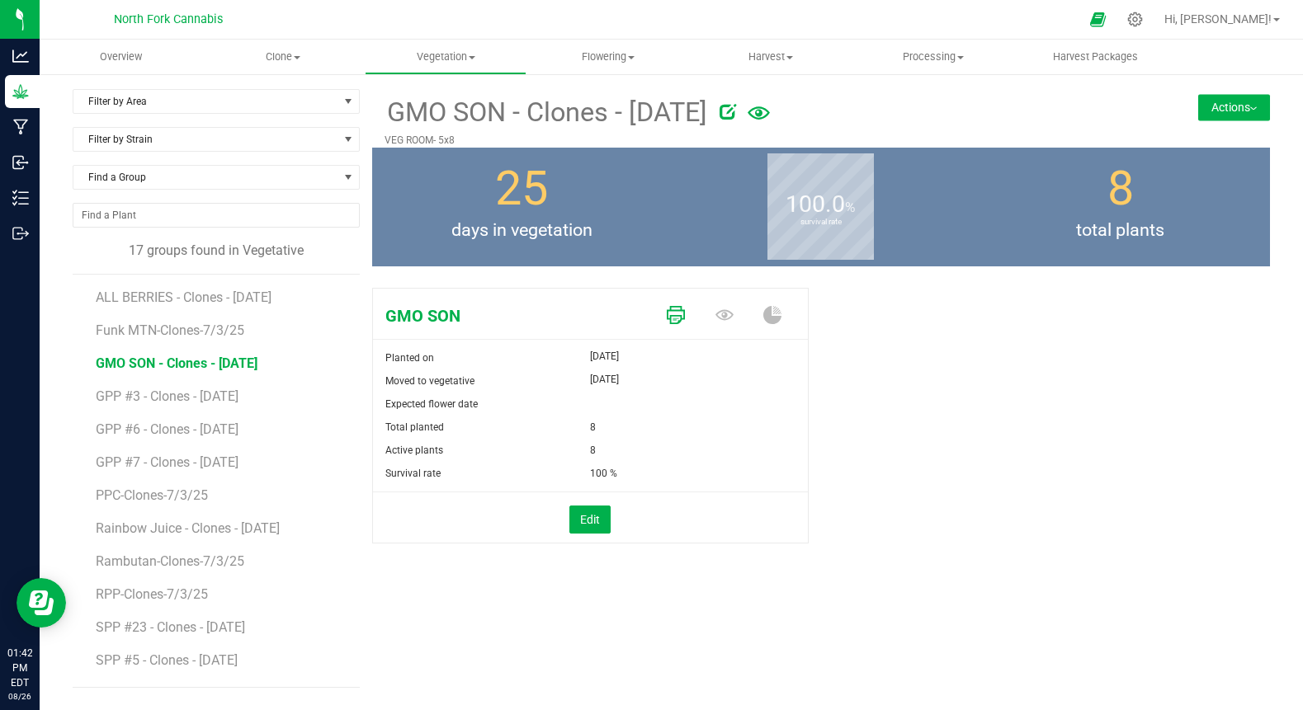
click at [681, 314] on icon at bounding box center [676, 315] width 18 height 18
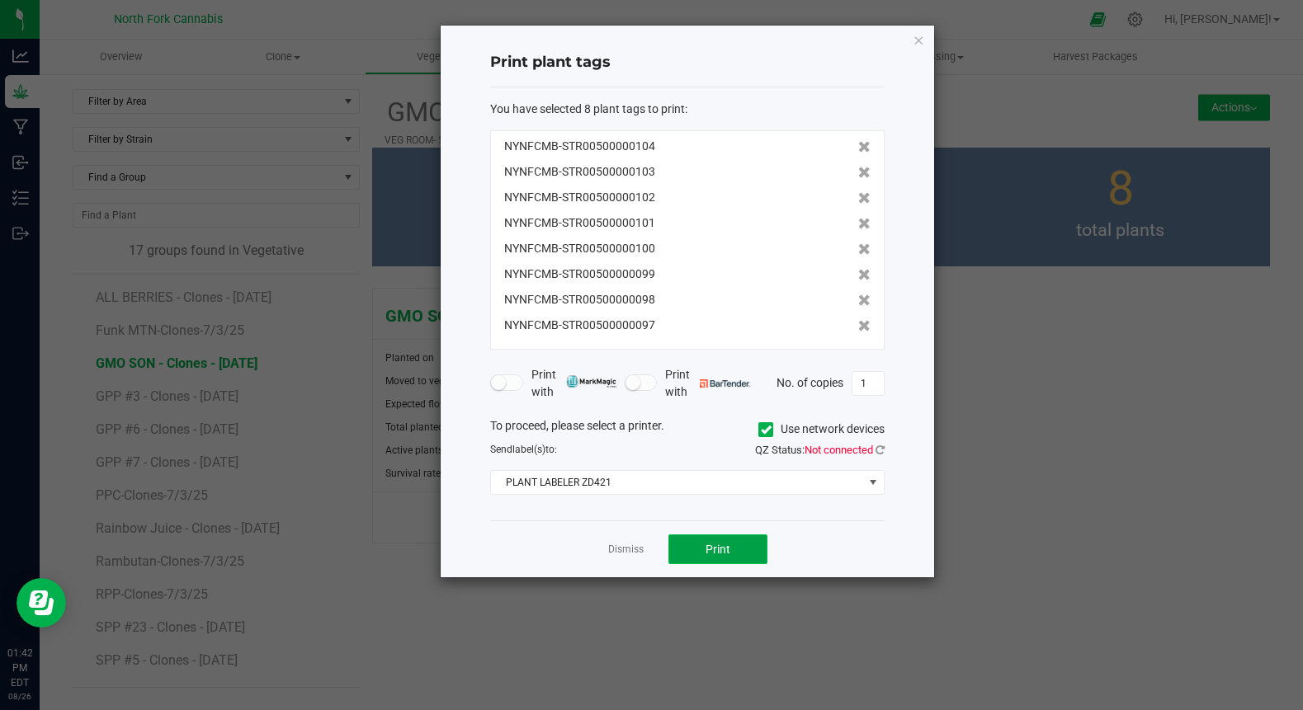
click at [691, 539] on button "Print" at bounding box center [717, 550] width 99 height 30
click at [619, 556] on link "Dismiss" at bounding box center [625, 550] width 35 height 14
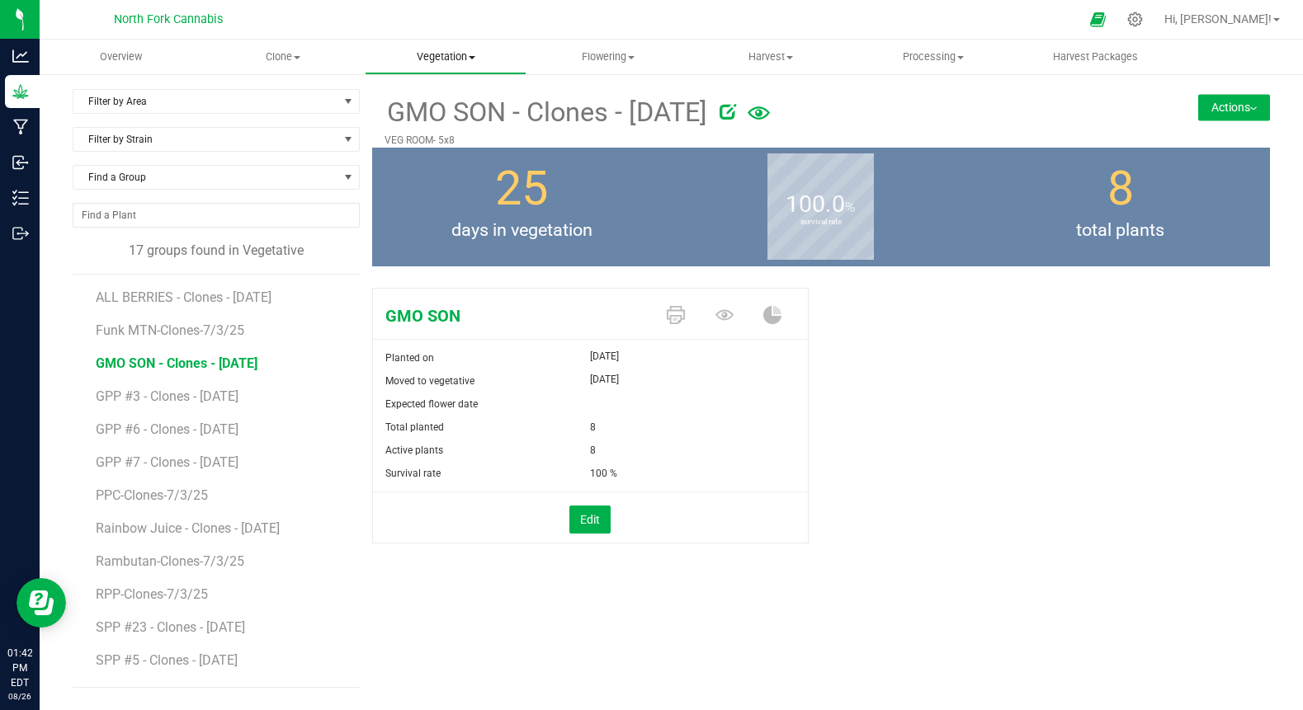
click at [481, 43] on uib-tab-heading "Vegetation Veg groups Veg plants Mother groups Mother plants Apply to plants" at bounding box center [446, 56] width 161 height 33
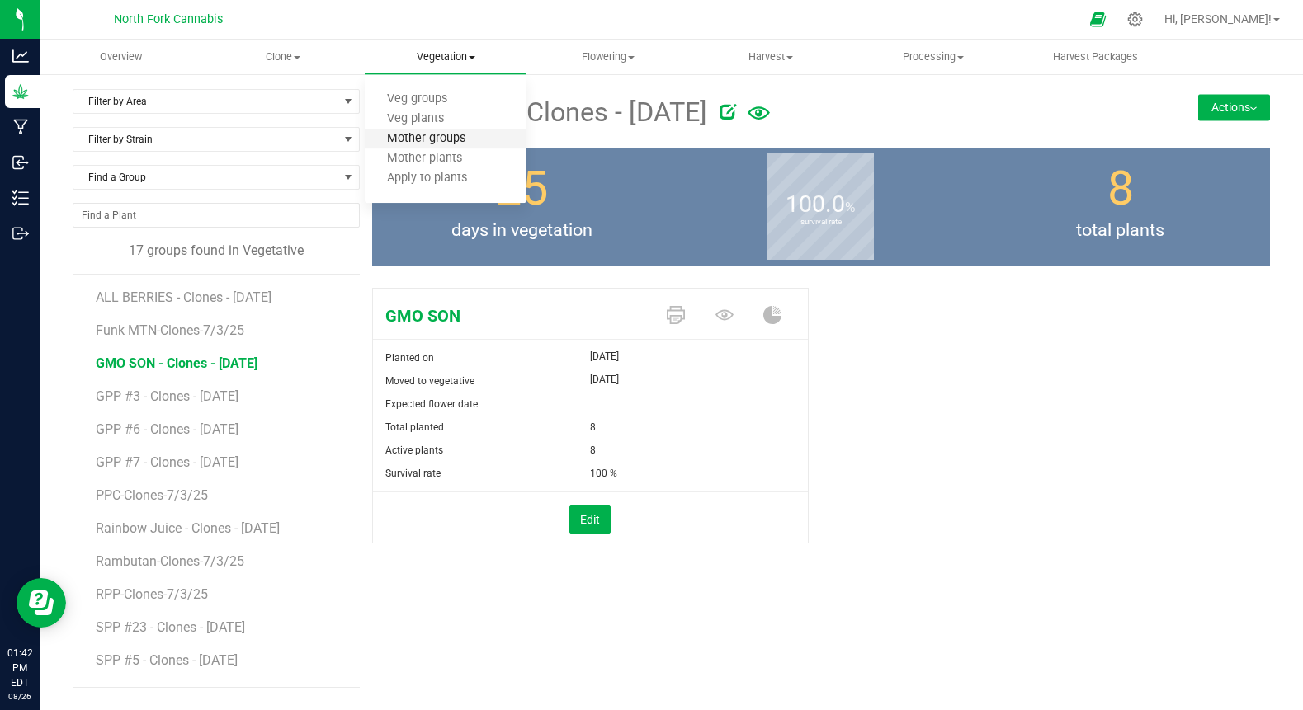
click at [420, 134] on span "Mother groups" at bounding box center [426, 139] width 123 height 14
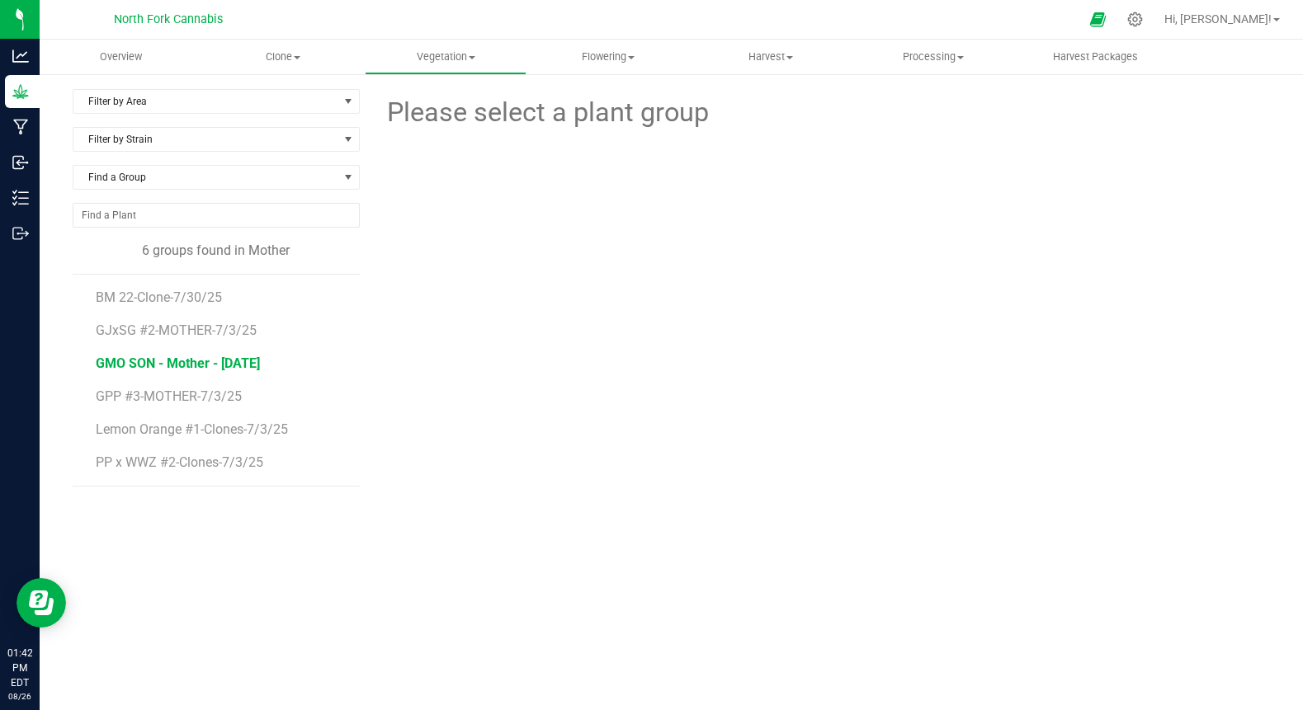
click at [210, 356] on span "GMO SON - Mother - [DATE]" at bounding box center [178, 364] width 164 height 16
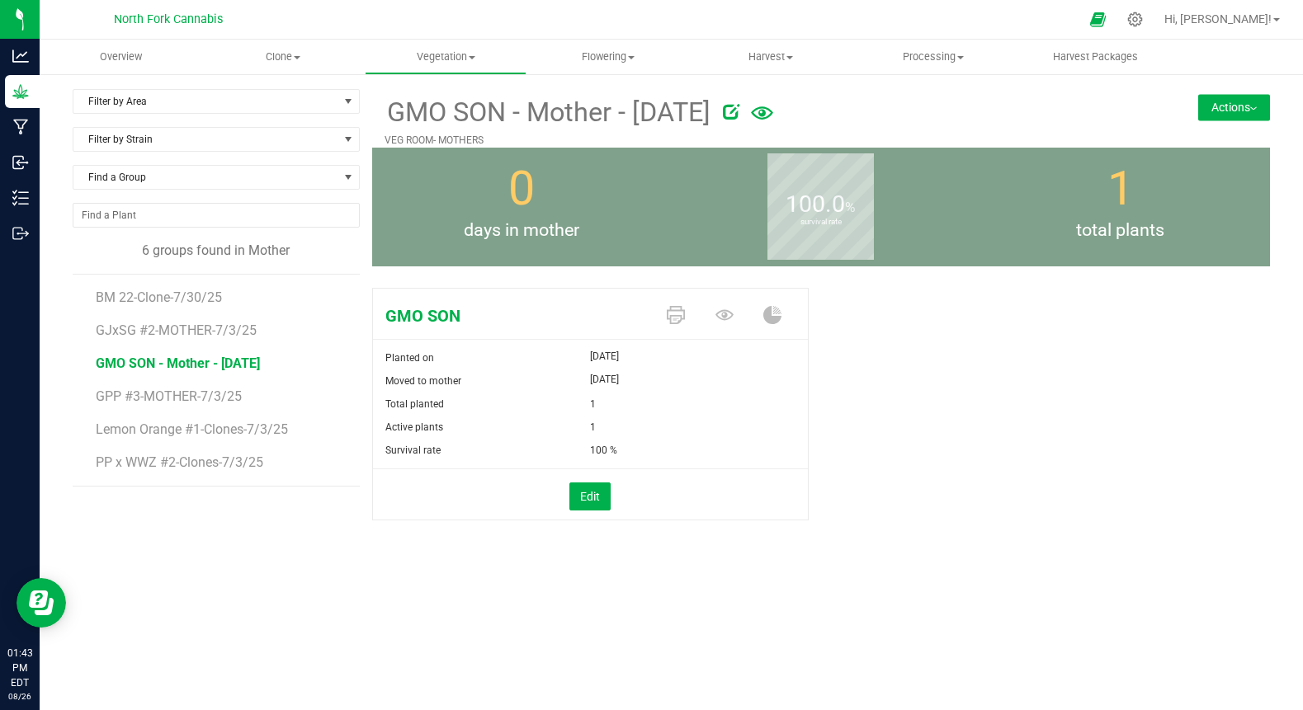
click at [773, 117] on icon at bounding box center [762, 113] width 22 height 35
click at [738, 117] on icon at bounding box center [731, 111] width 17 height 17
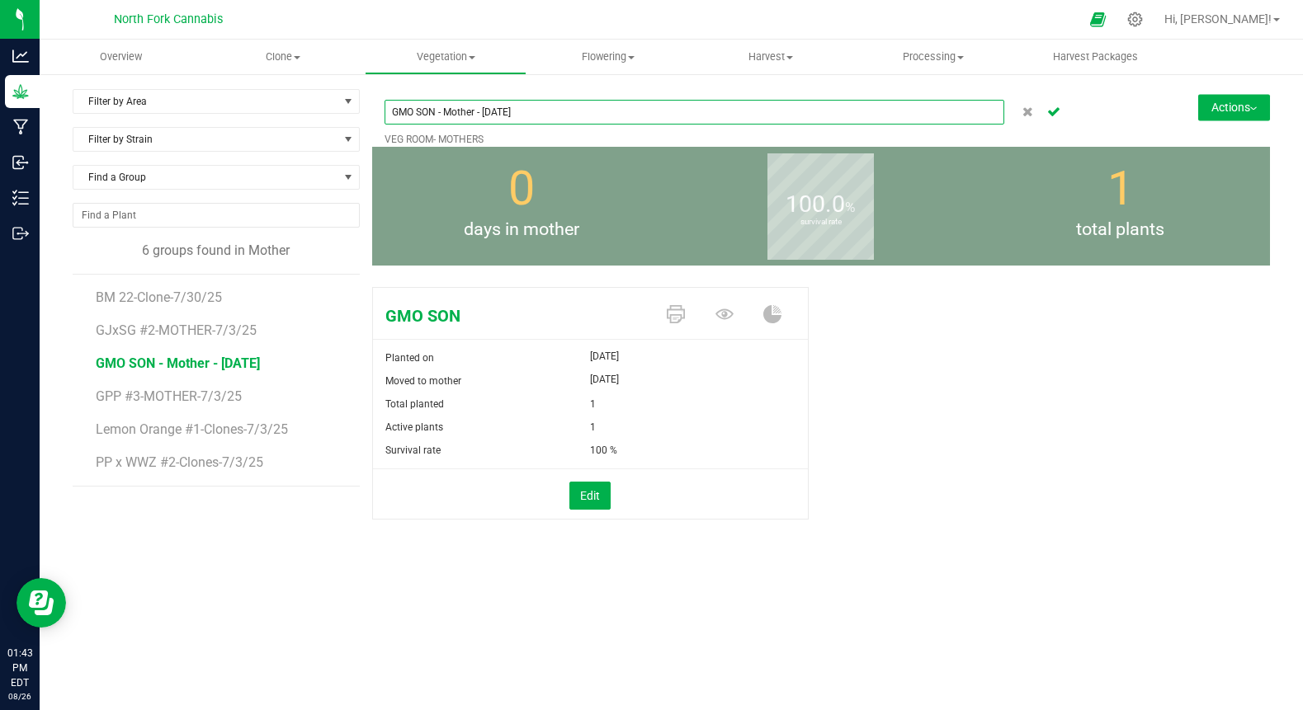
click at [473, 115] on input "GMO SON - Mother - [DATE]" at bounding box center [695, 112] width 620 height 25
type input "GMO SON - Mother - [DATE]"
click at [1055, 111] on icon "Cancel button" at bounding box center [1053, 111] width 13 height 10
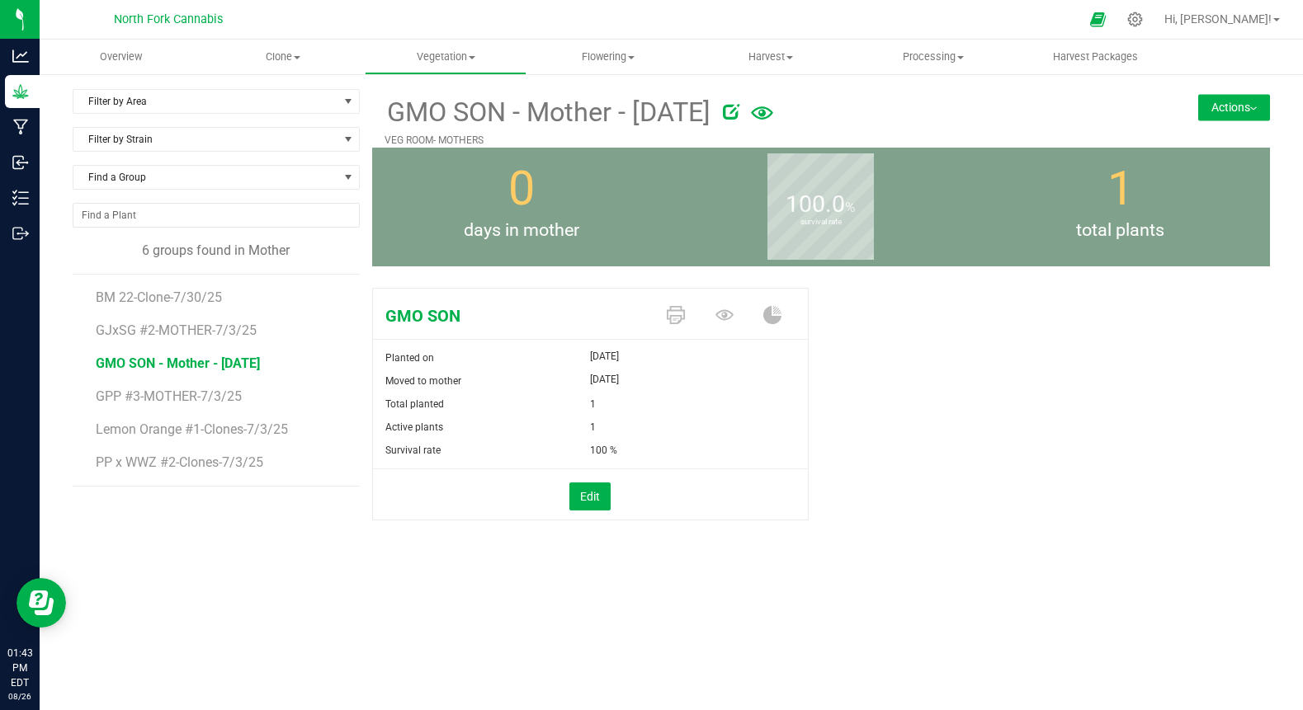
click at [687, 313] on span at bounding box center [678, 316] width 49 height 29
click at [678, 312] on icon at bounding box center [676, 315] width 18 height 18
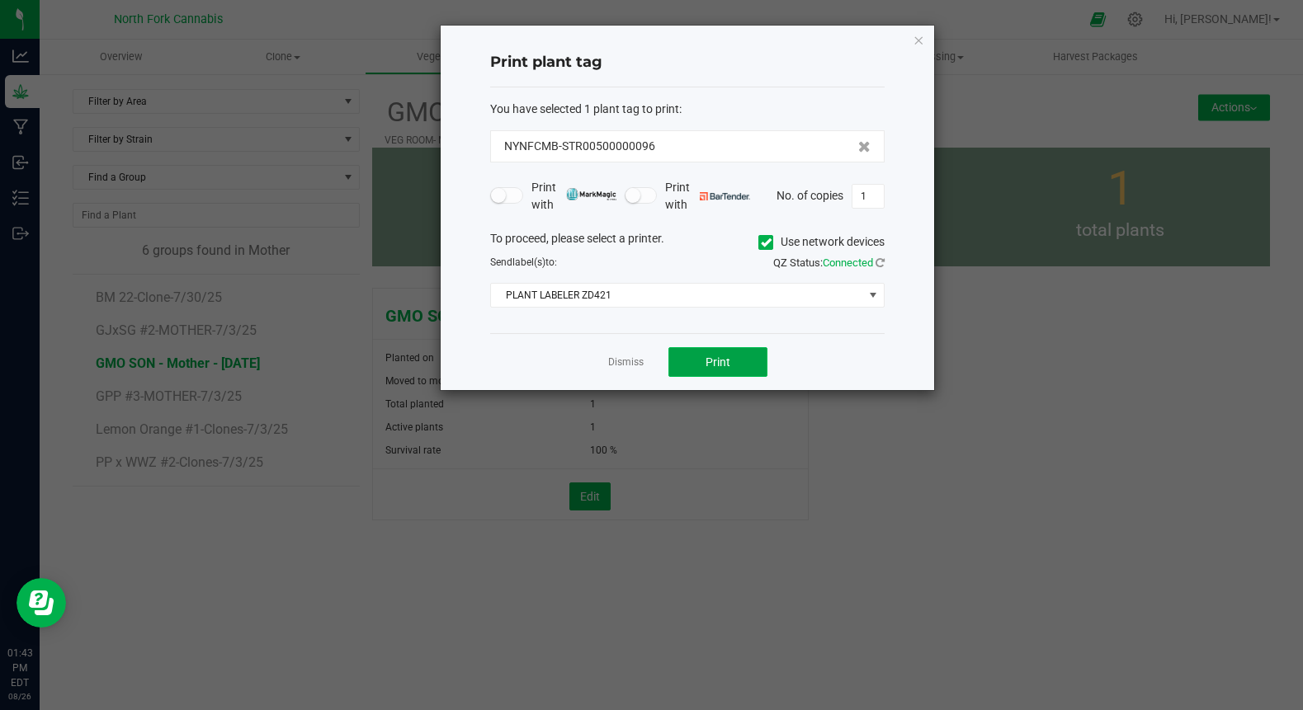
click at [732, 375] on button "Print" at bounding box center [717, 362] width 99 height 30
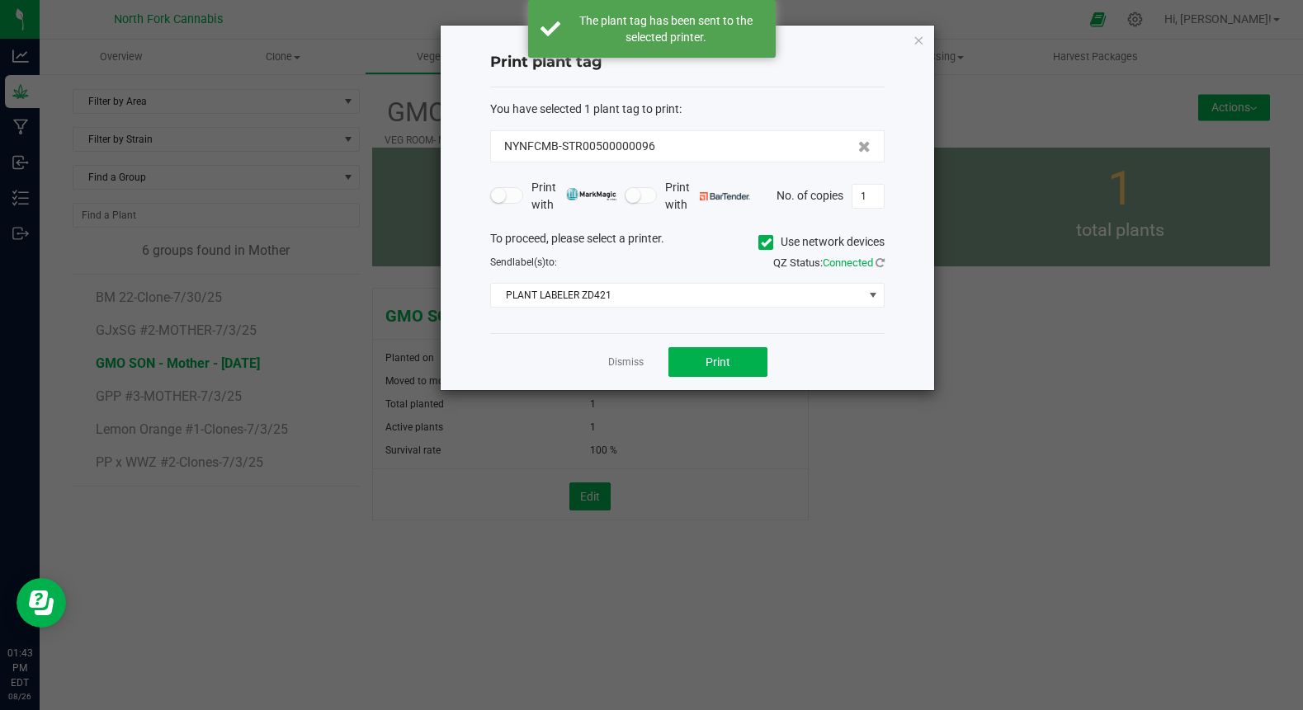
click at [624, 355] on app-cancel-button "Dismiss" at bounding box center [625, 362] width 35 height 17
click at [624, 365] on link "Dismiss" at bounding box center [625, 363] width 35 height 14
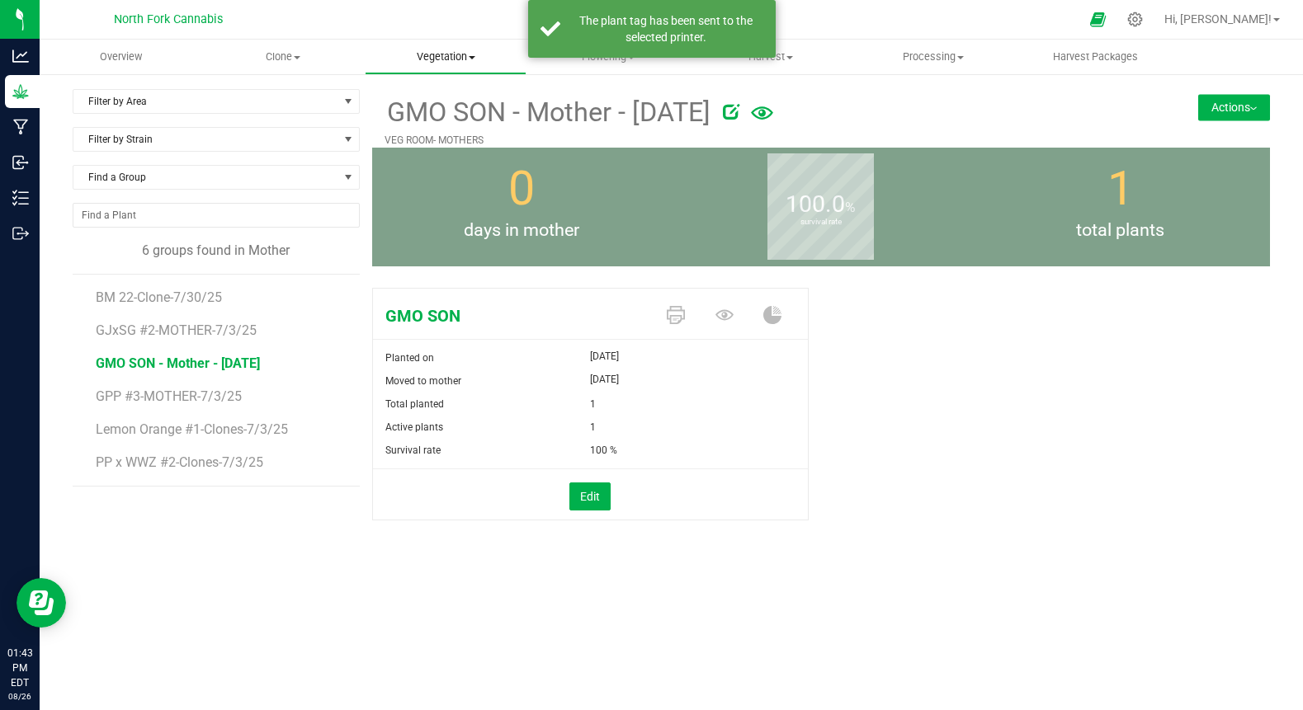
click at [418, 61] on span "Vegetation" at bounding box center [446, 57] width 161 height 15
